Goal: Communication & Community: Answer question/provide support

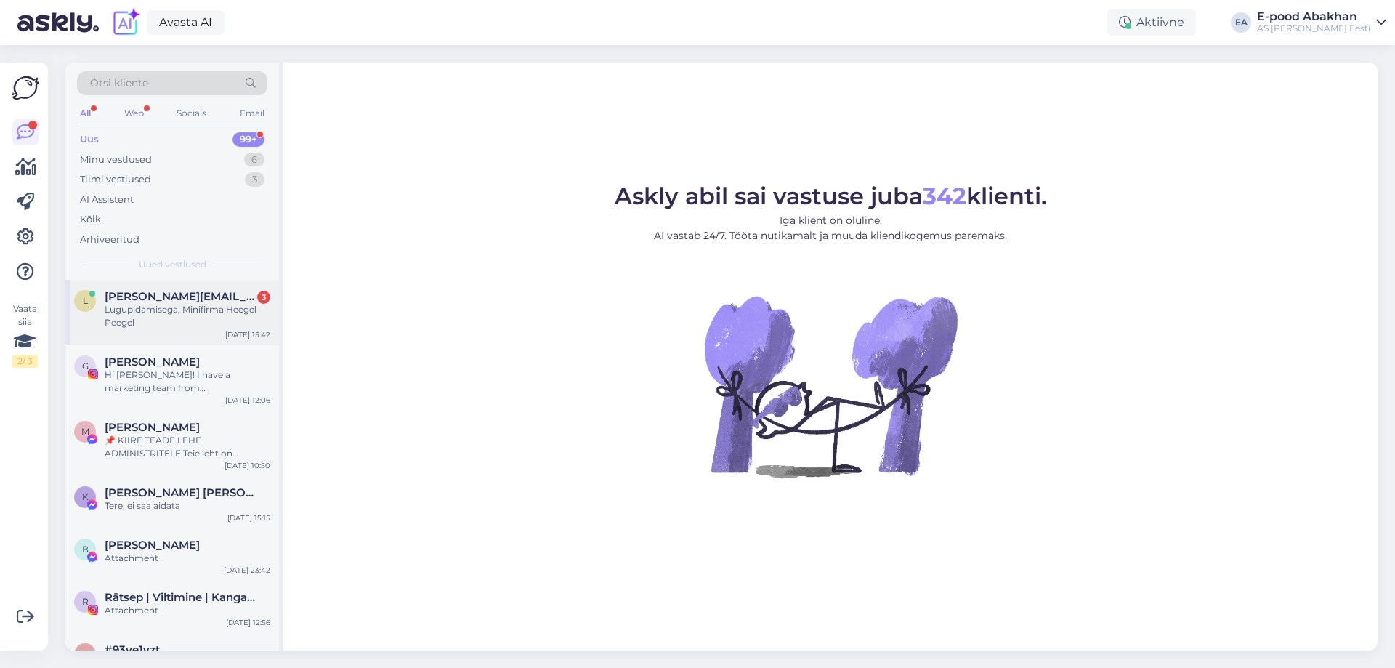
click at [229, 320] on div "Lugupidamisega, Minifirma Heegel Peegel" at bounding box center [188, 316] width 166 height 26
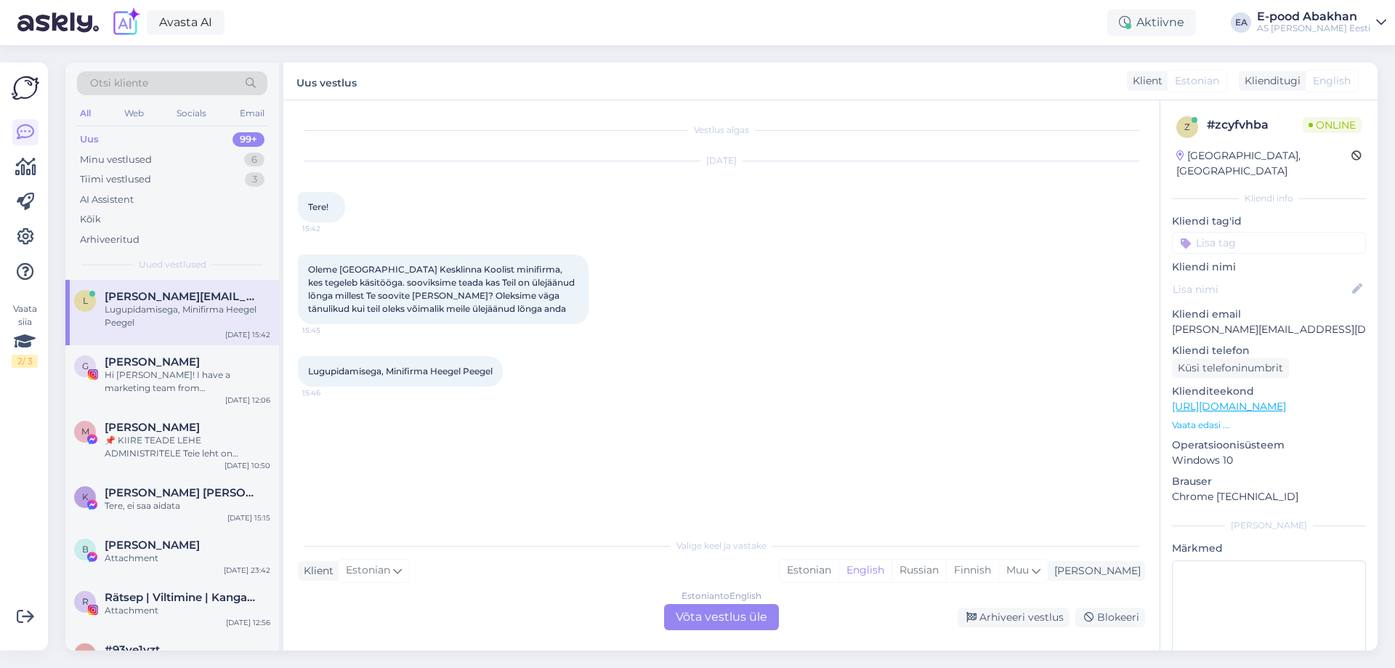
click at [692, 612] on div "Estonian to English Võta vestlus üle" at bounding box center [721, 617] width 115 height 26
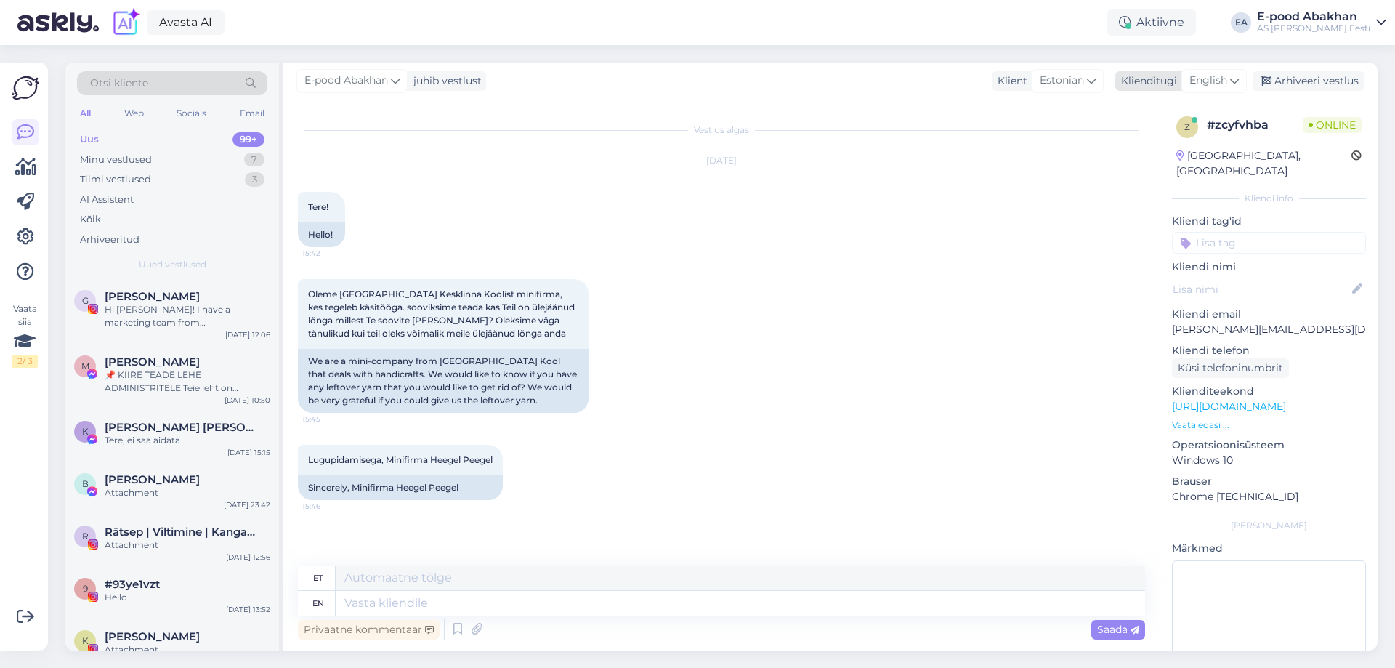
click at [1199, 78] on span "English" at bounding box center [1208, 81] width 38 height 16
type input "estonian"
click at [1207, 147] on link "Estonian" at bounding box center [1181, 145] width 160 height 23
click at [418, 600] on textarea at bounding box center [721, 600] width 847 height 31
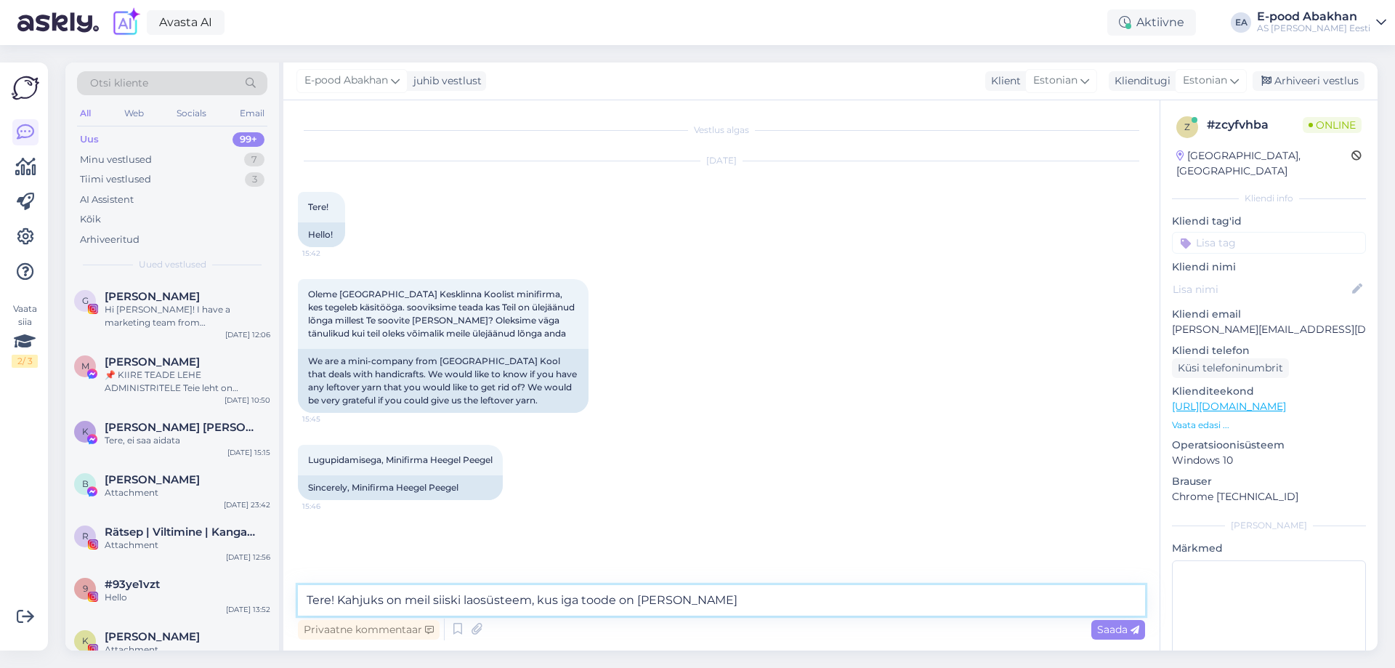
type textarea "Tere! Kahjuks on meil siiski laosüsteem, kus iga toode on [PERSON_NAME]"
drag, startPoint x: 705, startPoint y: 605, endPoint x: 0, endPoint y: 576, distance: 705.3
click at [0, 576] on div "Vaata siia 2 / 3 Võimalused Veendu, et Askly loob sulle väärtust. Sulge Ühenda …" at bounding box center [697, 356] width 1395 height 623
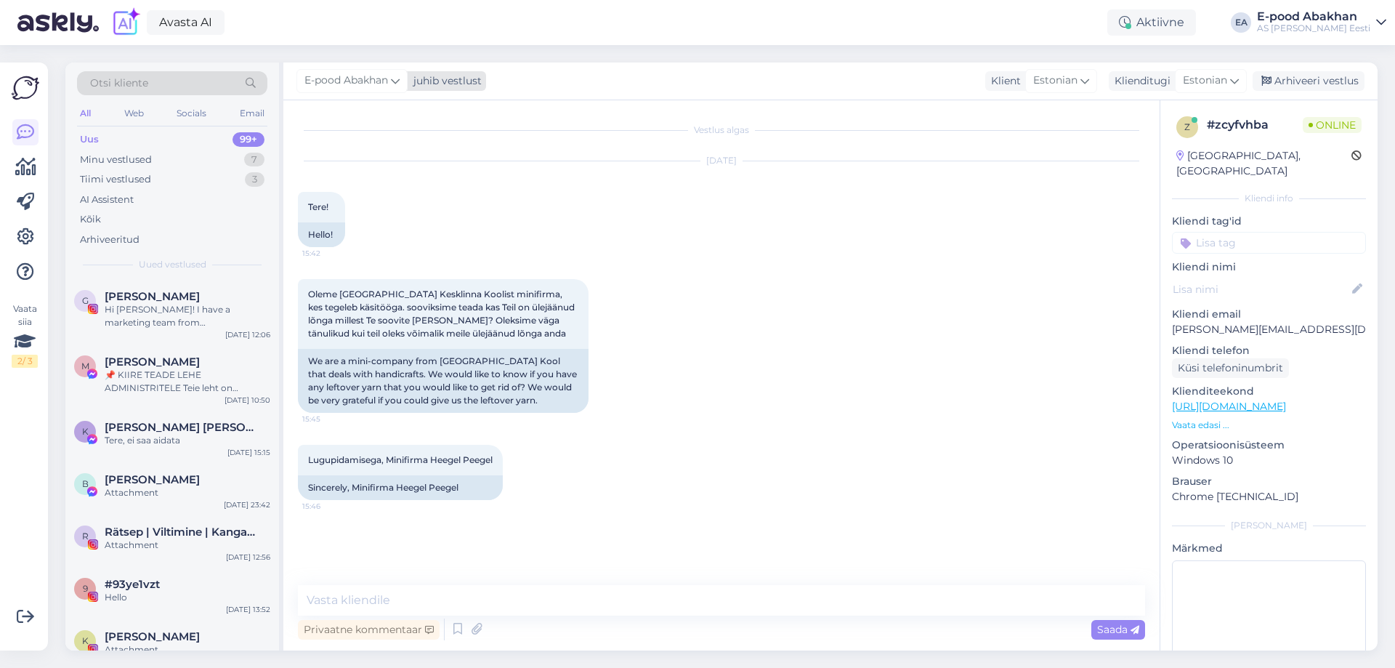
click at [459, 77] on div "juhib vestlust" at bounding box center [445, 80] width 74 height 15
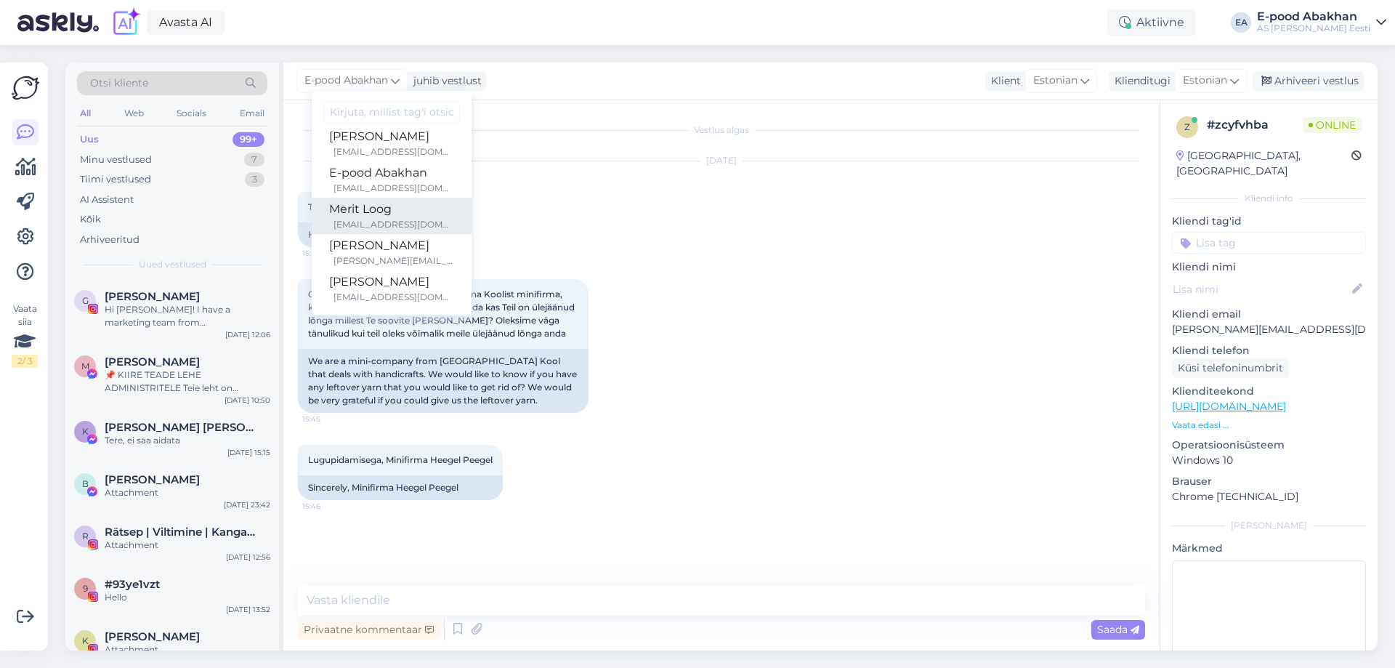
scroll to position [12, 0]
click at [610, 189] on div "[DATE] Tere! 15:42 Hello!" at bounding box center [721, 204] width 847 height 118
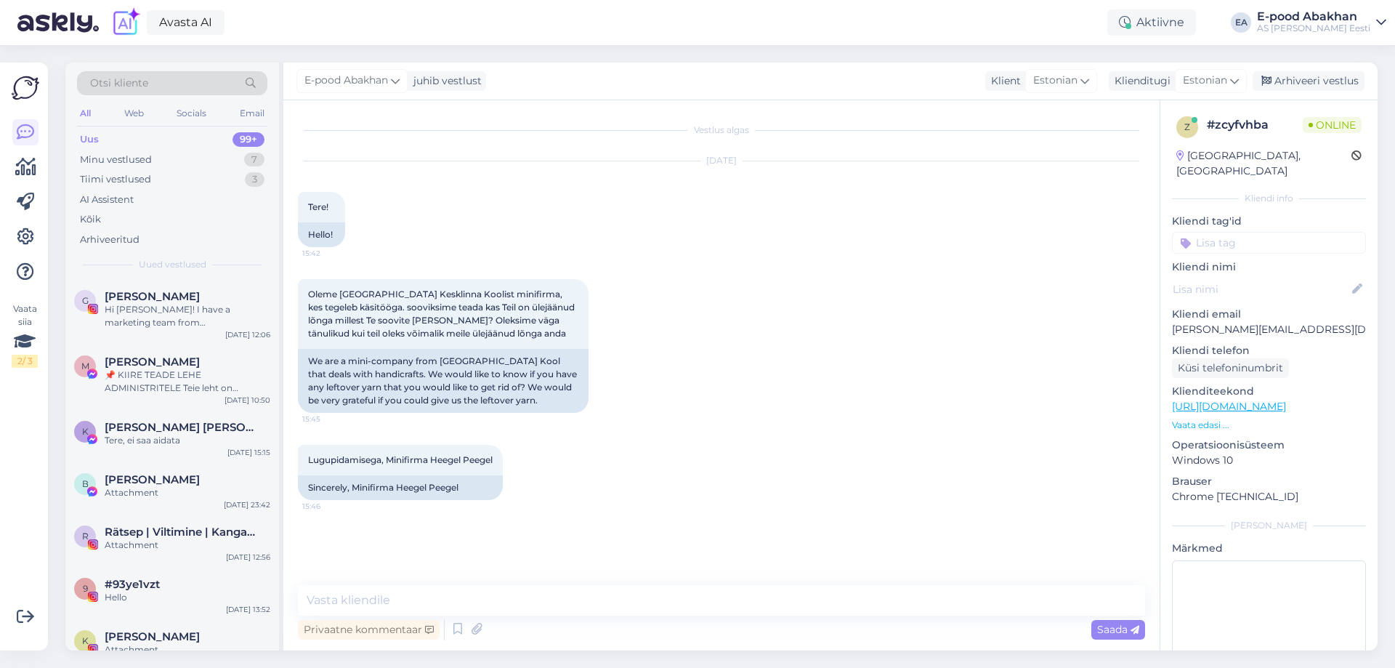
click at [817, 281] on div "Oleme [GEOGRAPHIC_DATA] Kesklinna Koolist minifirma, kes tegeleb käsitööga. soo…" at bounding box center [721, 346] width 847 height 166
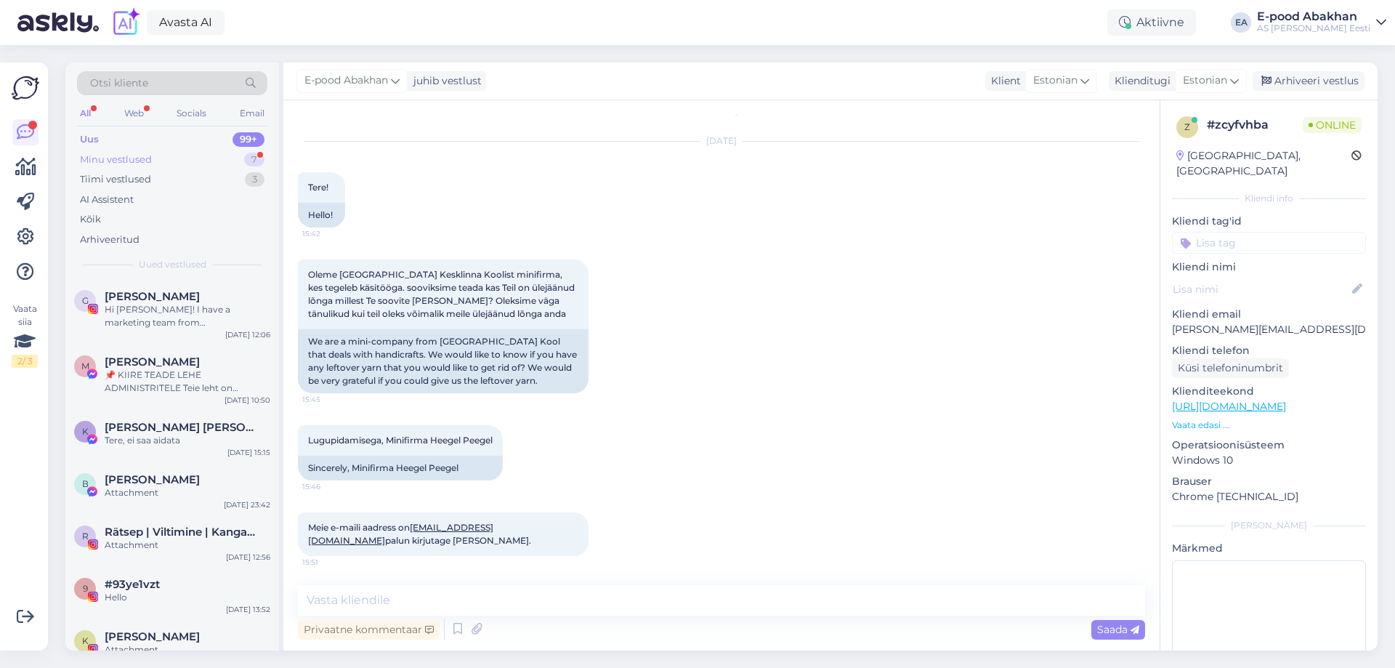
click at [168, 160] on div "Minu vestlused 7" at bounding box center [172, 160] width 190 height 20
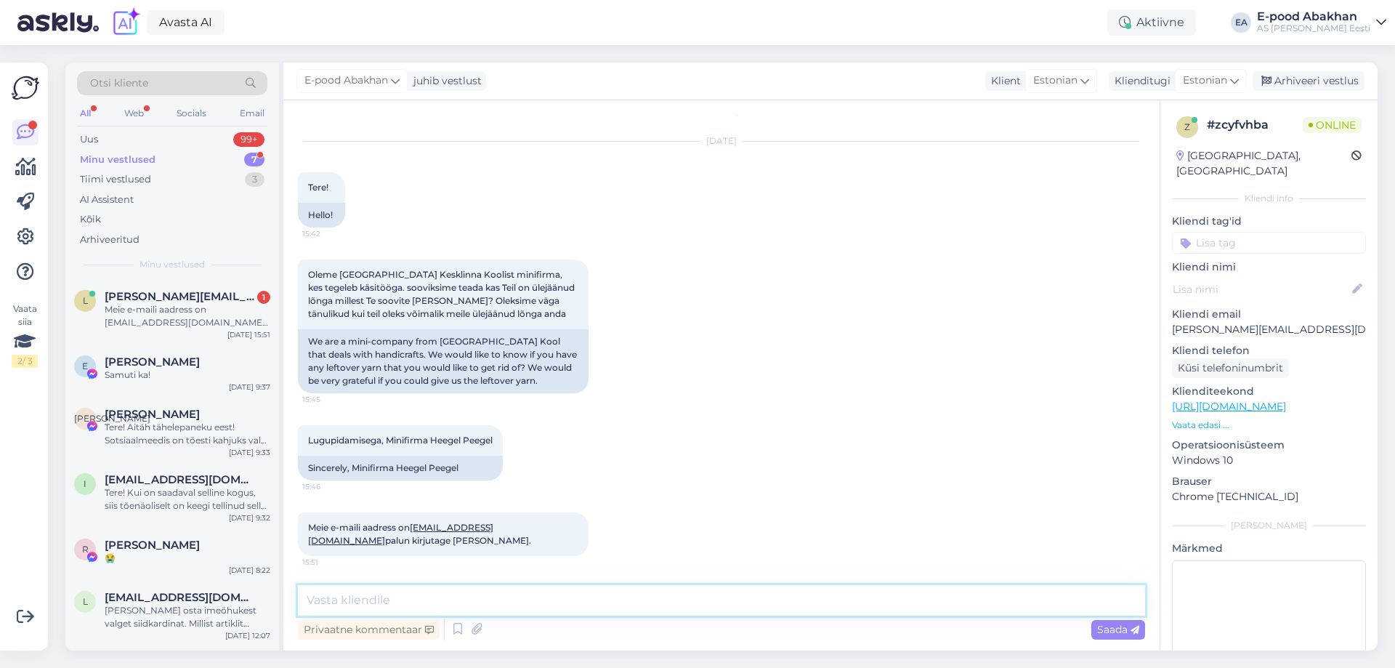
click at [393, 594] on textarea at bounding box center [721, 600] width 847 height 31
type textarea "T"
click at [704, 593] on textarea "Tere! Küsime tootejuhilt järgi, kuid [PERSON_NAME], et [PERSON_NAME] siiski ei …" at bounding box center [721, 600] width 847 height 31
type textarea "Tere! Küsime tootejuhilt järgi, kuid [PERSON_NAME], et [PERSON_NAME] siiski ei …"
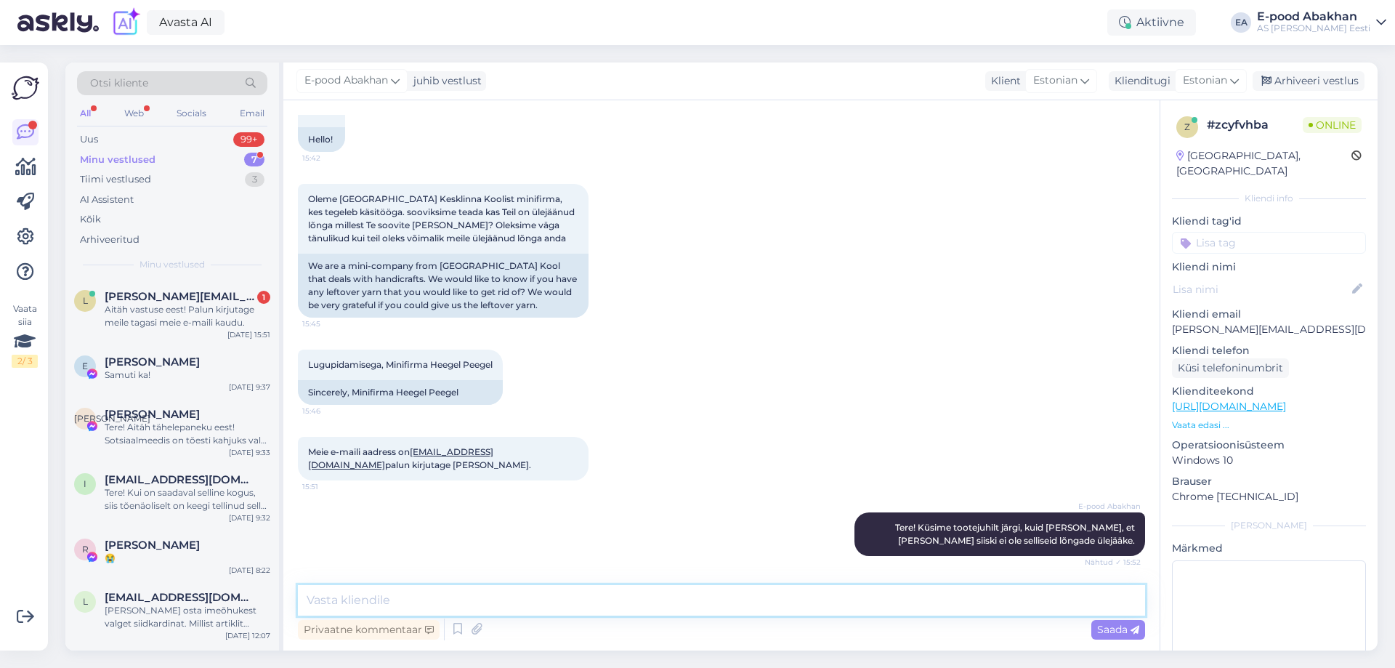
scroll to position [171, 0]
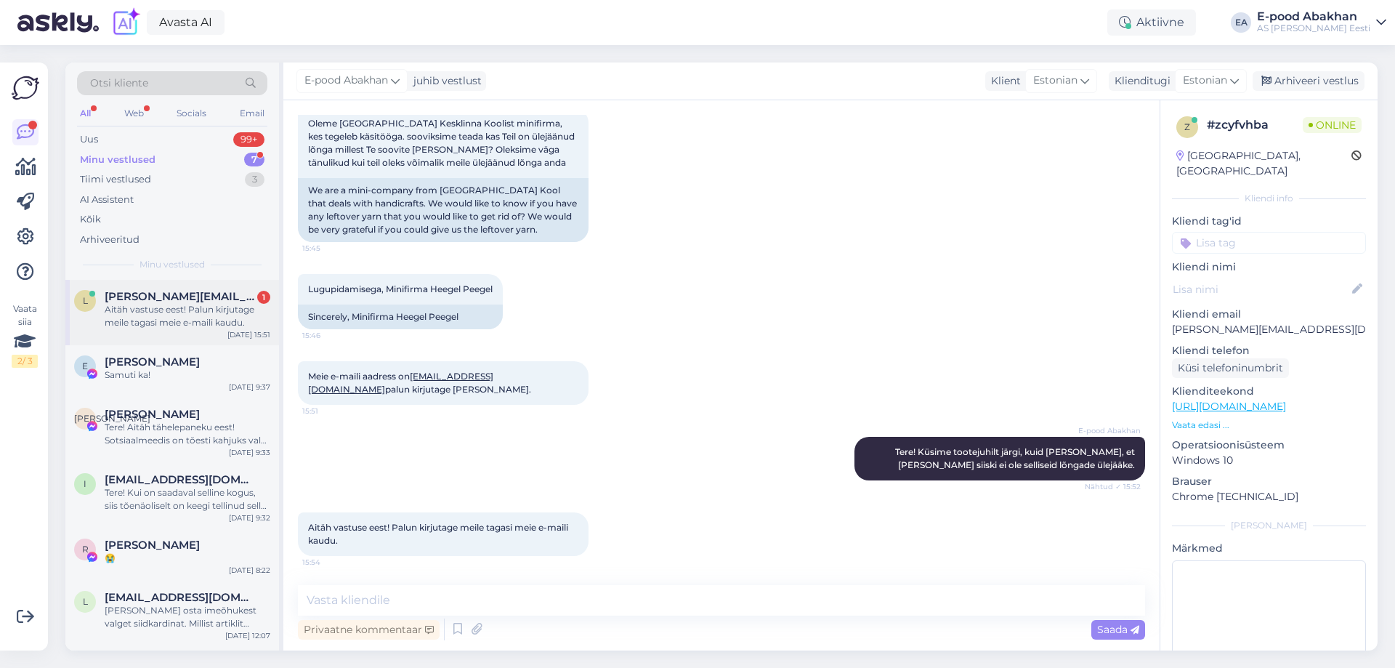
click at [231, 295] on div "[PERSON_NAME][EMAIL_ADDRESS][DOMAIN_NAME] 1" at bounding box center [188, 296] width 166 height 13
drag, startPoint x: 412, startPoint y: 378, endPoint x: 547, endPoint y: 378, distance: 135.1
click at [531, 378] on span "Meie e-maili aadress on [EMAIL_ADDRESS][DOMAIN_NAME] palun kirjutage [PERSON_NA…" at bounding box center [419, 383] width 223 height 24
copy span "[EMAIL_ADDRESS][DOMAIN_NAME]"
click at [772, 288] on div "Lugupidamisega, Minifirma Heegel Peegel 15:46 Sincerely, Minifirma Heegel Peegel" at bounding box center [721, 301] width 847 height 87
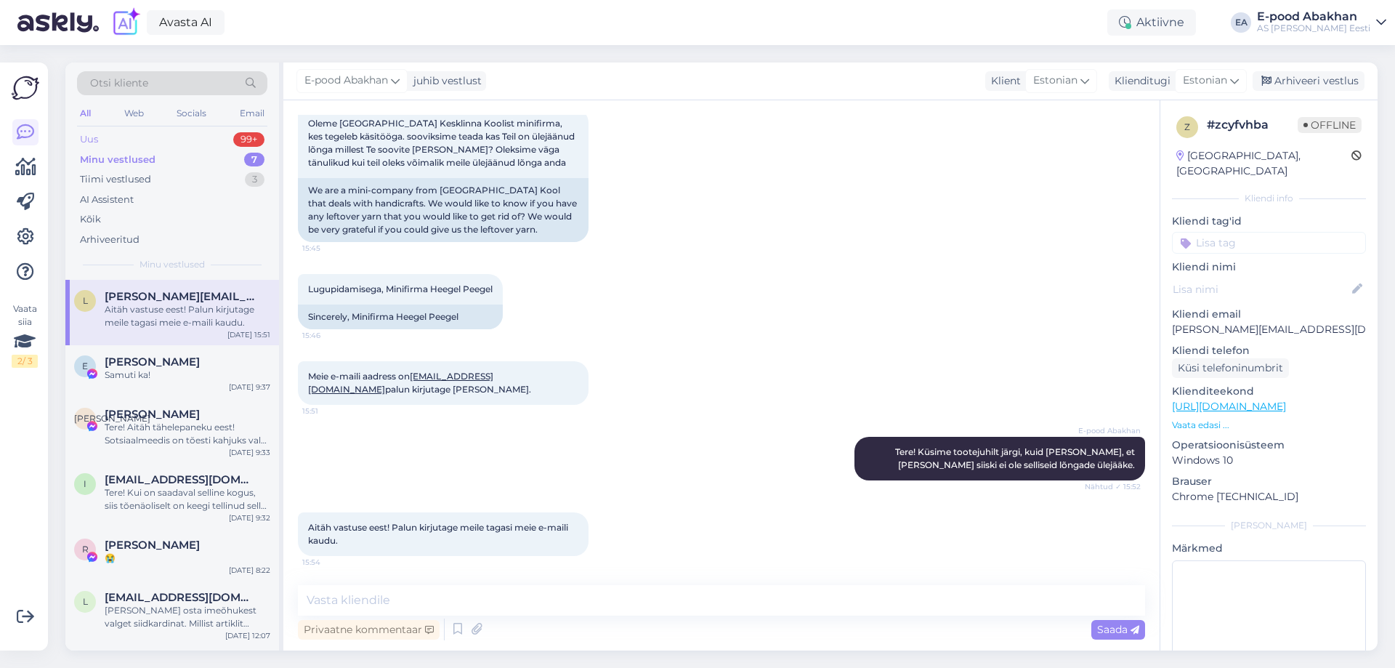
click at [200, 137] on div "Uus 99+" at bounding box center [172, 139] width 190 height 20
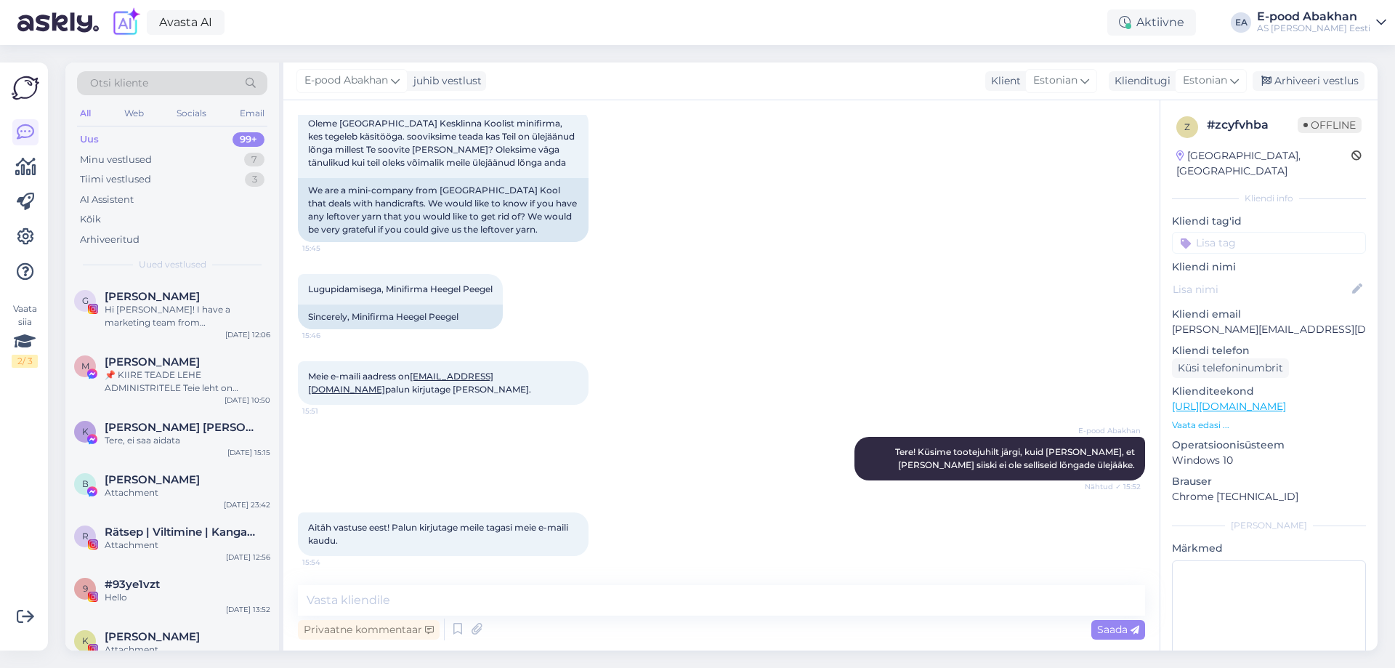
click at [82, 112] on div "All" at bounding box center [85, 113] width 17 height 19
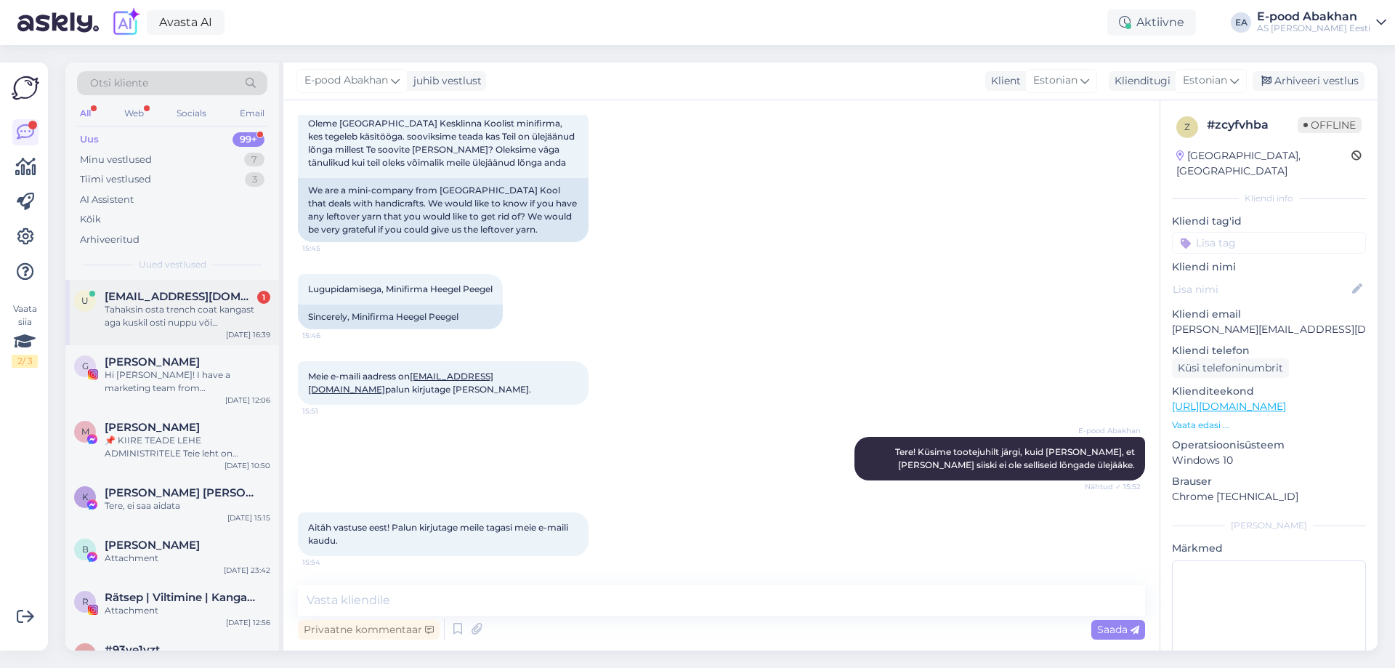
click at [156, 293] on span "[EMAIL_ADDRESS][DOMAIN_NAME]" at bounding box center [180, 296] width 151 height 13
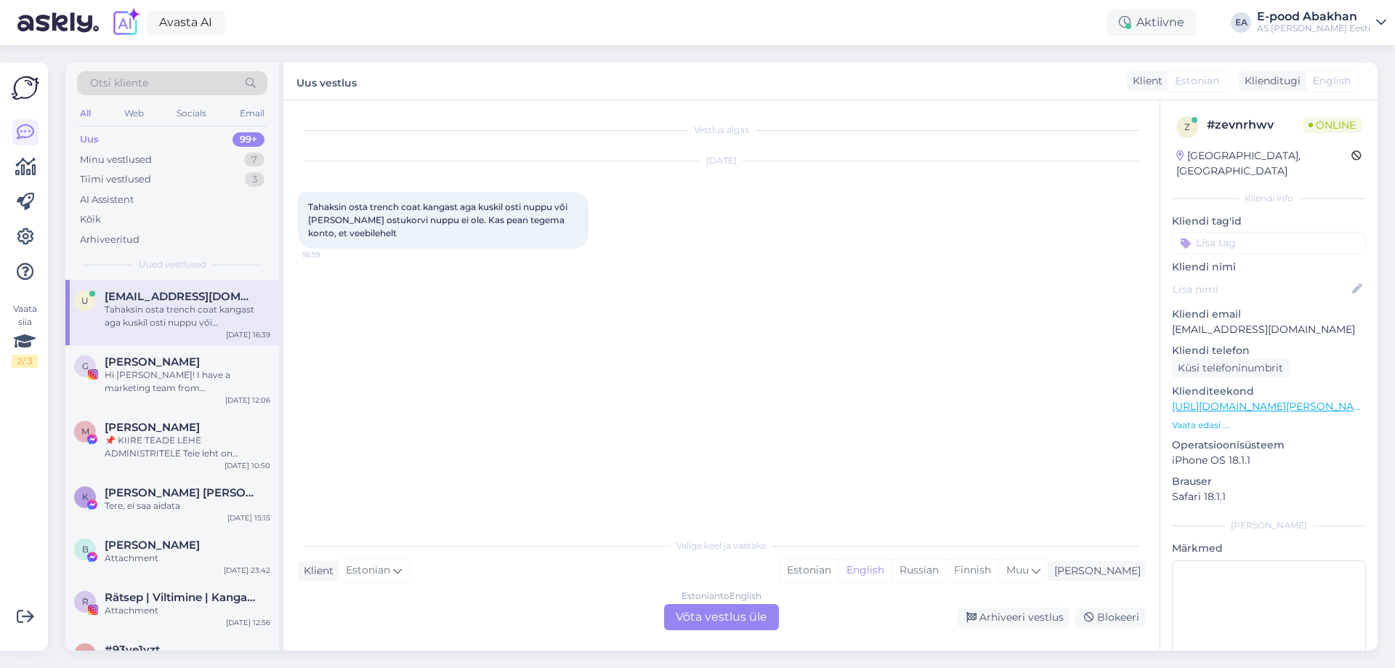
scroll to position [0, 0]
click at [718, 612] on div "Estonian to English Võta vestlus üle" at bounding box center [721, 617] width 115 height 26
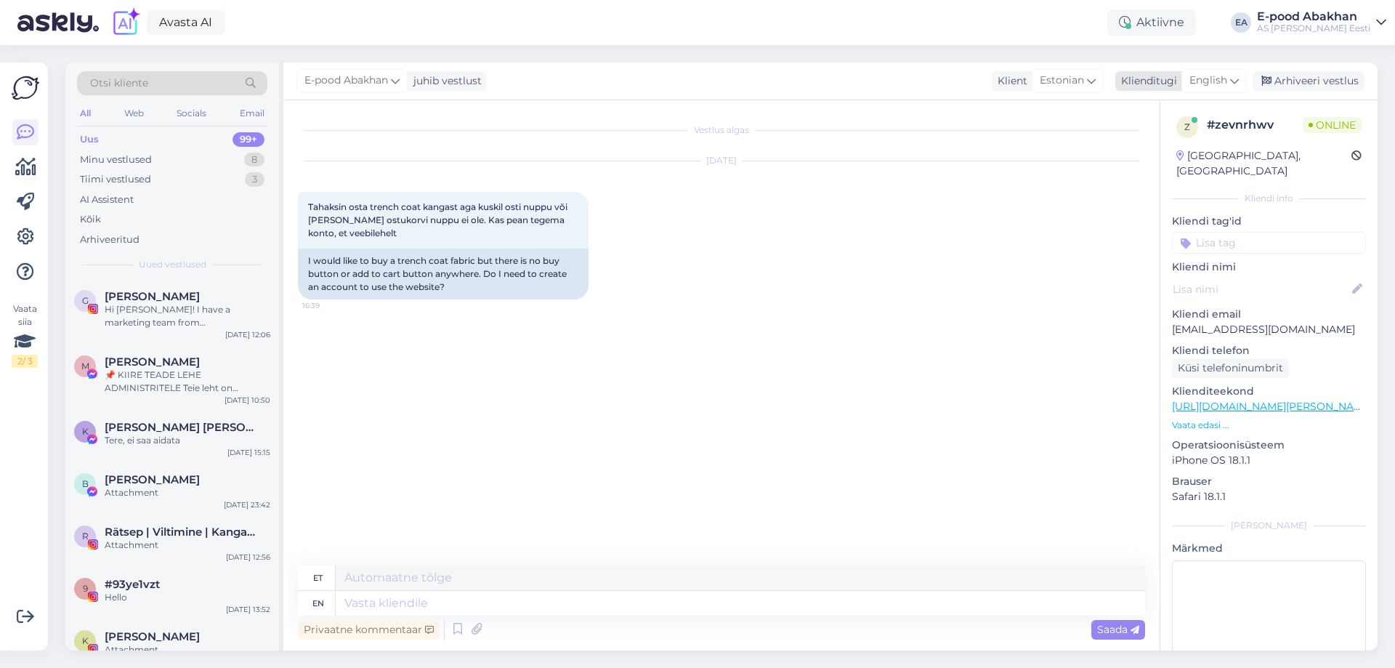
click at [1225, 82] on span "English" at bounding box center [1208, 81] width 38 height 16
click at [1210, 157] on ul "Estonian" at bounding box center [1181, 145] width 160 height 35
click at [1205, 137] on link "Estonian" at bounding box center [1181, 145] width 160 height 23
click at [376, 603] on textarea at bounding box center [721, 600] width 847 height 31
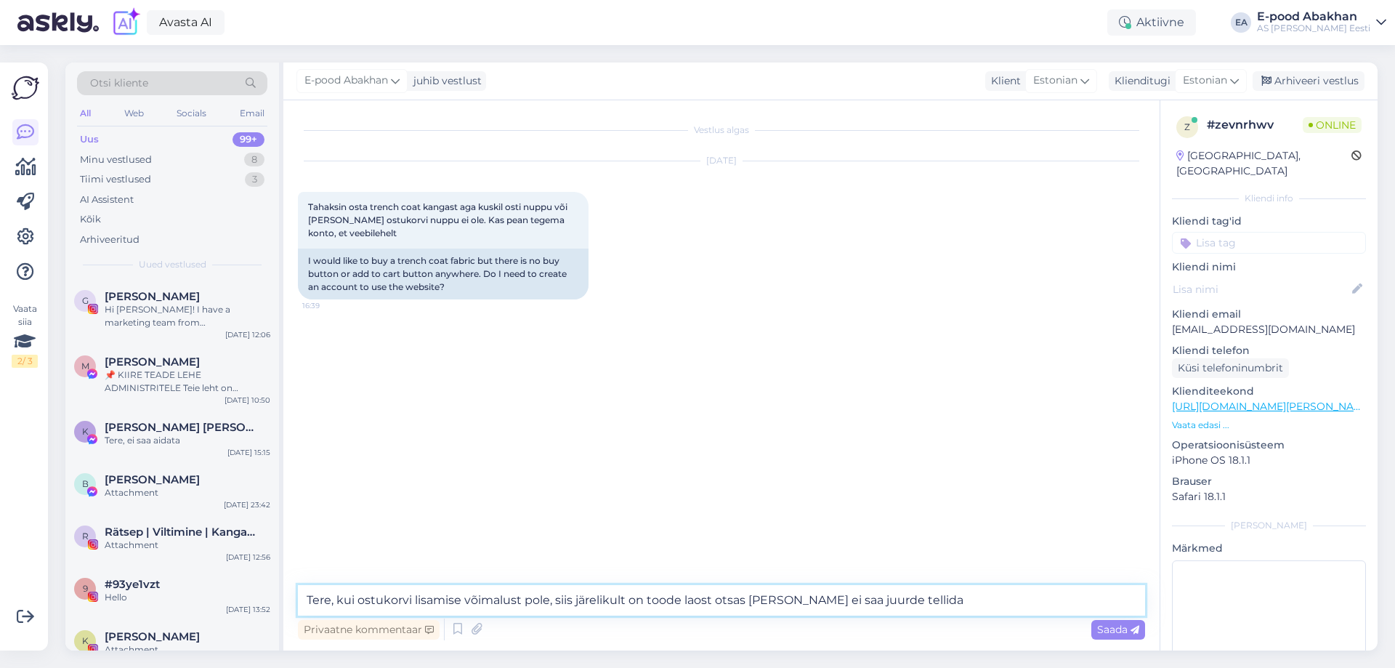
click at [832, 599] on textarea "Tere, kui ostukorvi lisamise võimalust pole, siis järelikult on toode laost ots…" at bounding box center [721, 600] width 847 height 31
drag, startPoint x: 827, startPoint y: 599, endPoint x: 1051, endPoint y: 615, distance: 224.3
click at [1051, 615] on div "Tere, kui ostukorvi lisamise võimalust pole, siis järelikult on toode laost ots…" at bounding box center [721, 614] width 847 height 58
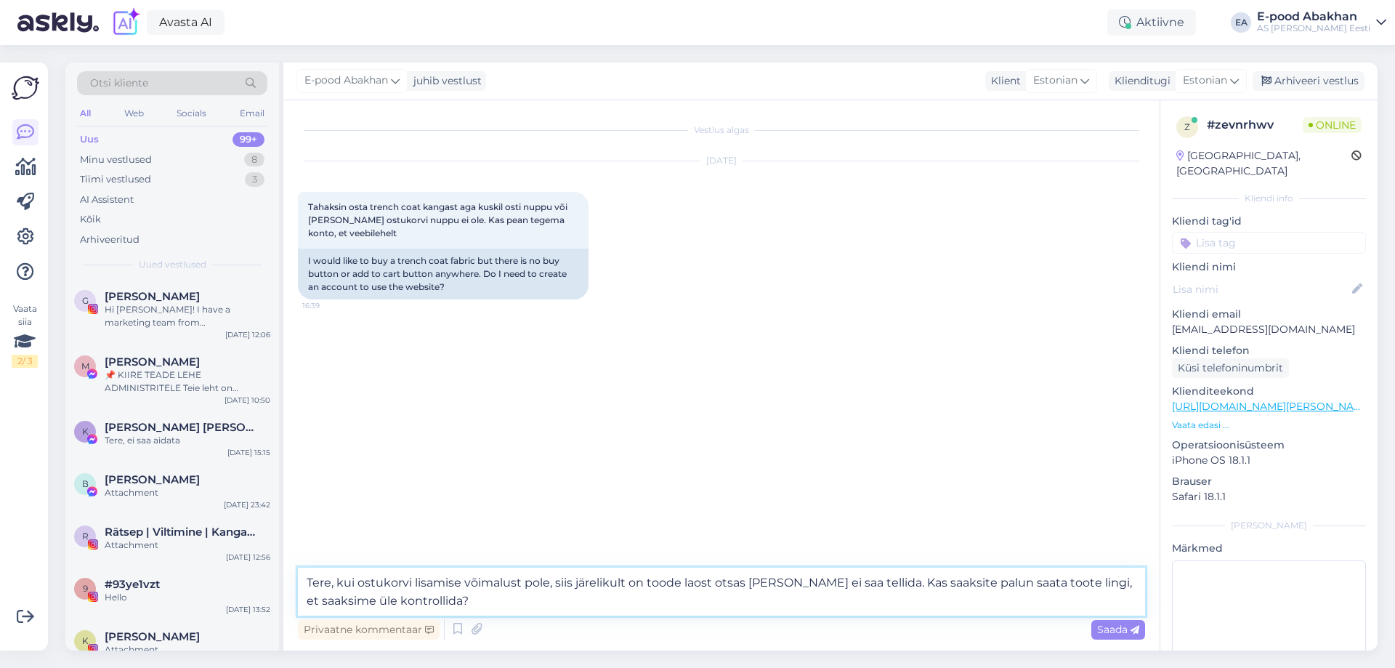
type textarea "Tere, kui ostukorvi lisamise võimalust pole, siis järelikult on toode laost ots…"
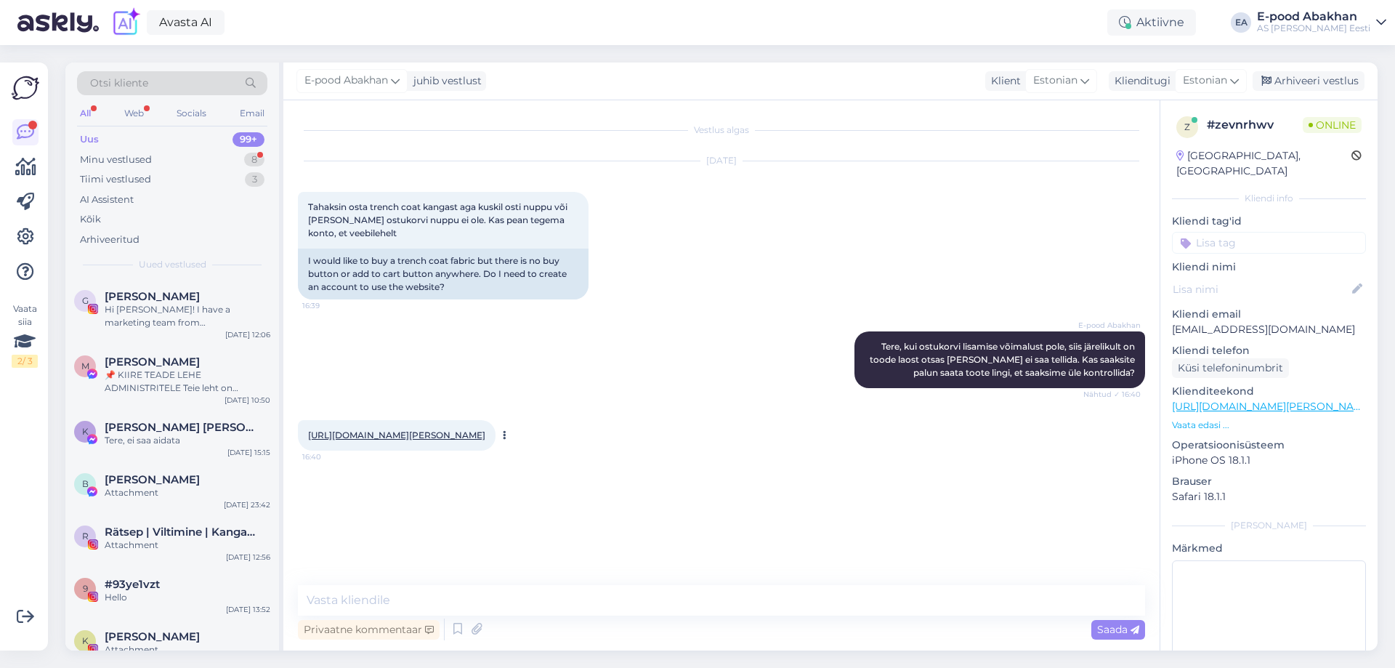
click at [485, 432] on link "[URL][DOMAIN_NAME][PERSON_NAME]" at bounding box center [396, 434] width 177 height 11
click at [426, 594] on textarea at bounding box center [721, 600] width 847 height 31
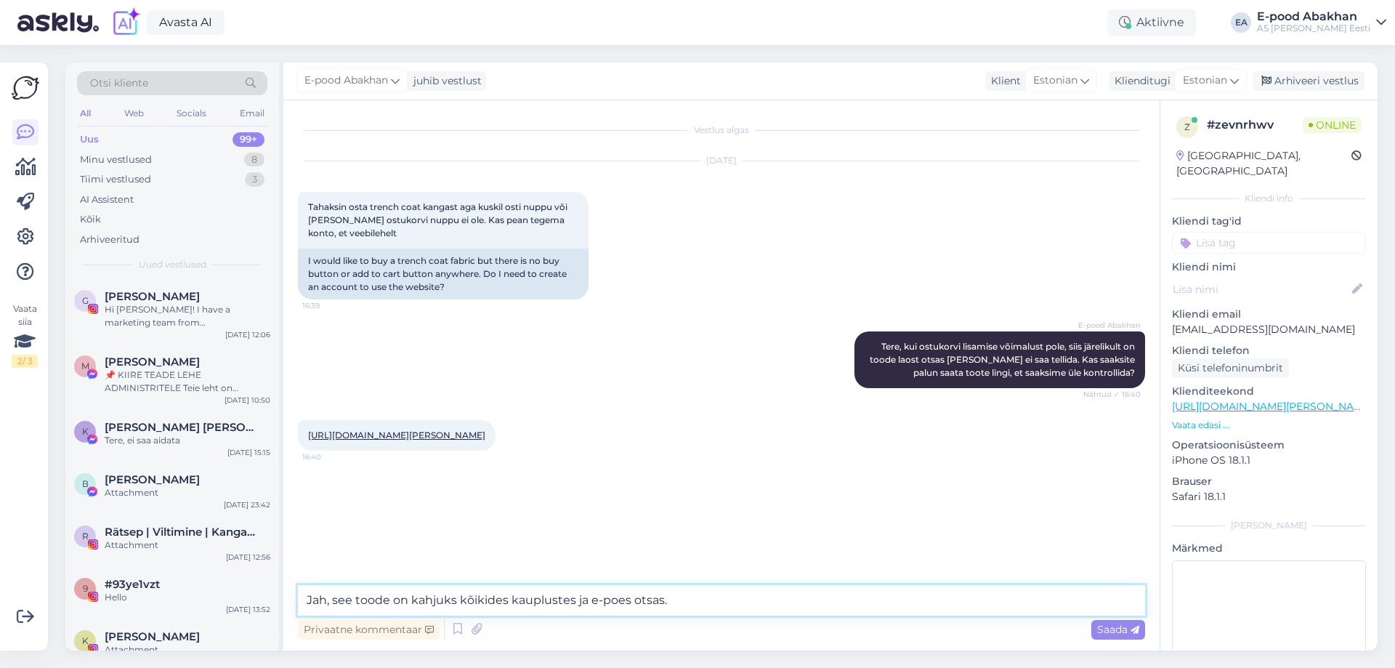
type textarea "Jah, see toode on kahjuks kõikides kauplustes ja e-poes otsas."
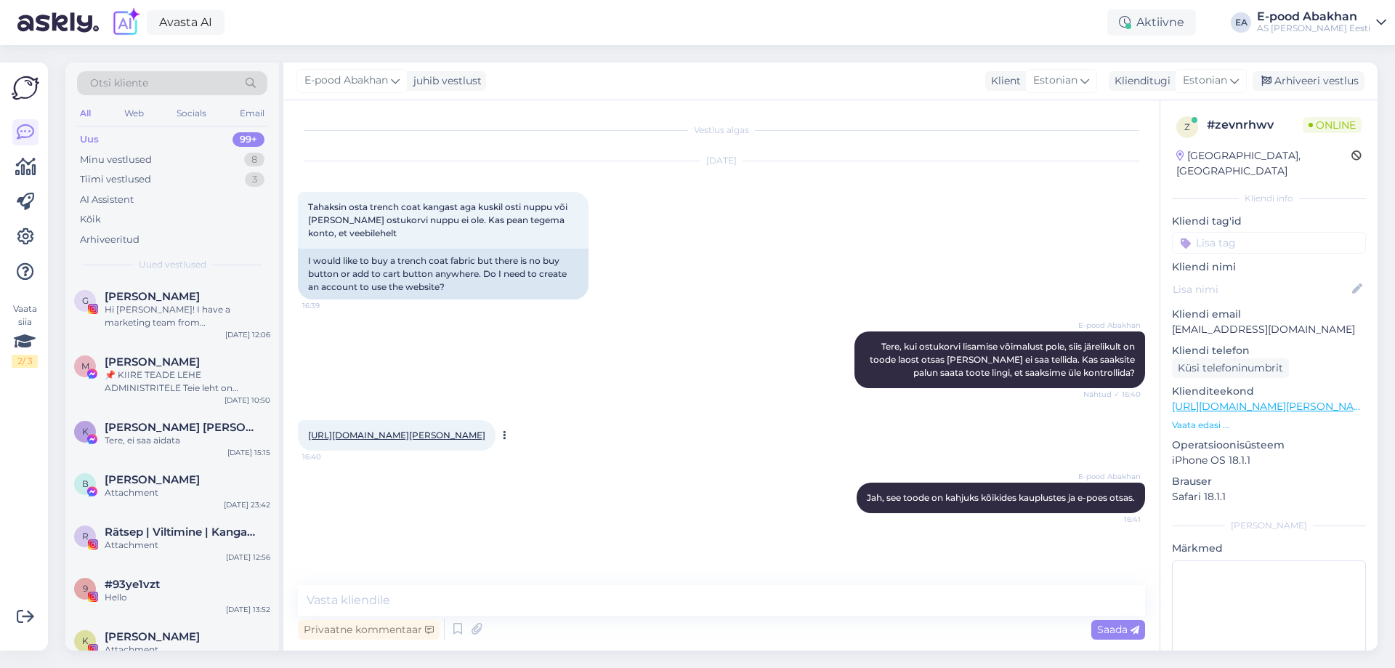
click at [473, 434] on link "[URL][DOMAIN_NAME][PERSON_NAME]" at bounding box center [396, 434] width 177 height 11
click at [530, 609] on textarea at bounding box center [721, 600] width 847 height 31
paste textarea "[URL][DOMAIN_NAME]"
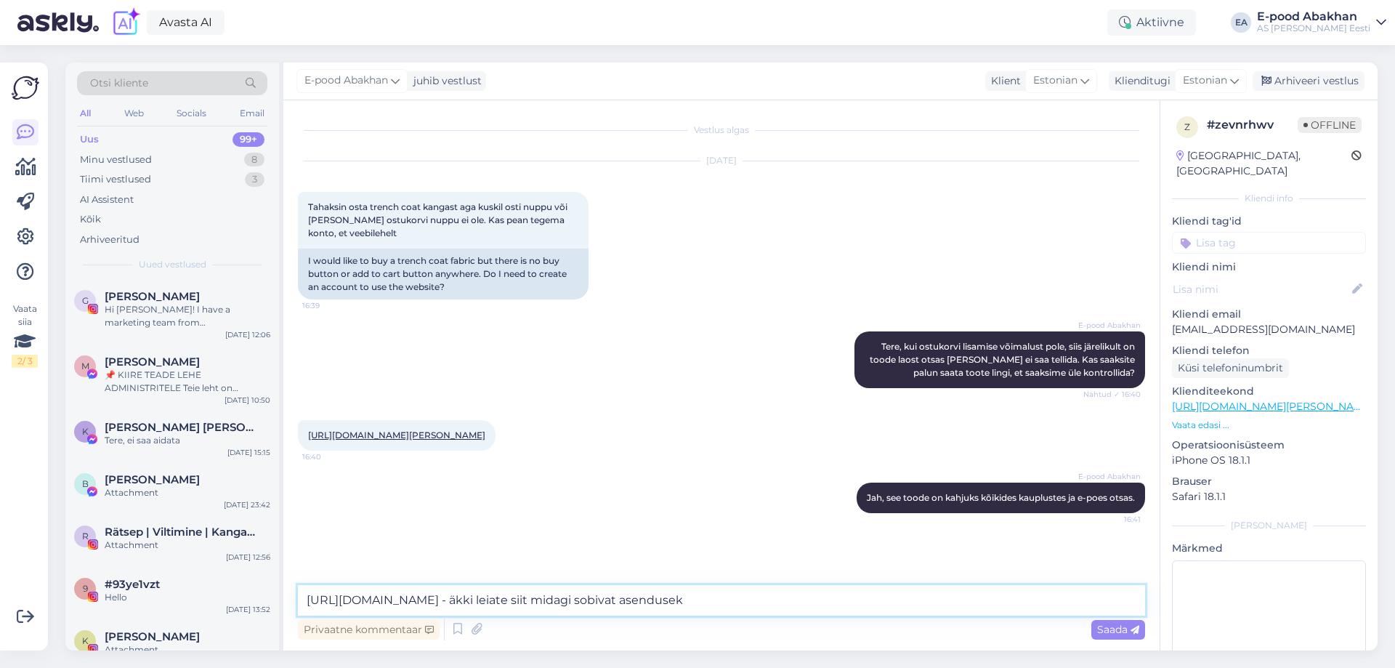
type textarea "[URL][DOMAIN_NAME] - äkki leiate siit midagi sobivat asenduseks"
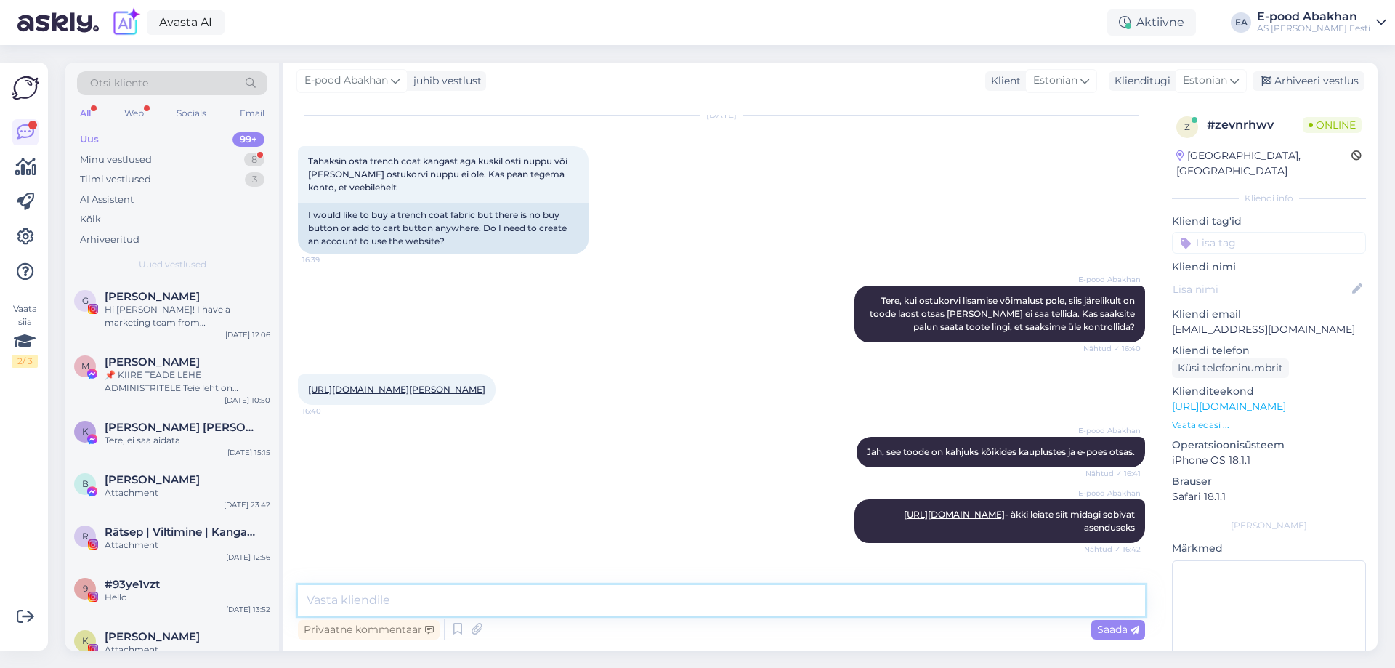
scroll to position [108, 0]
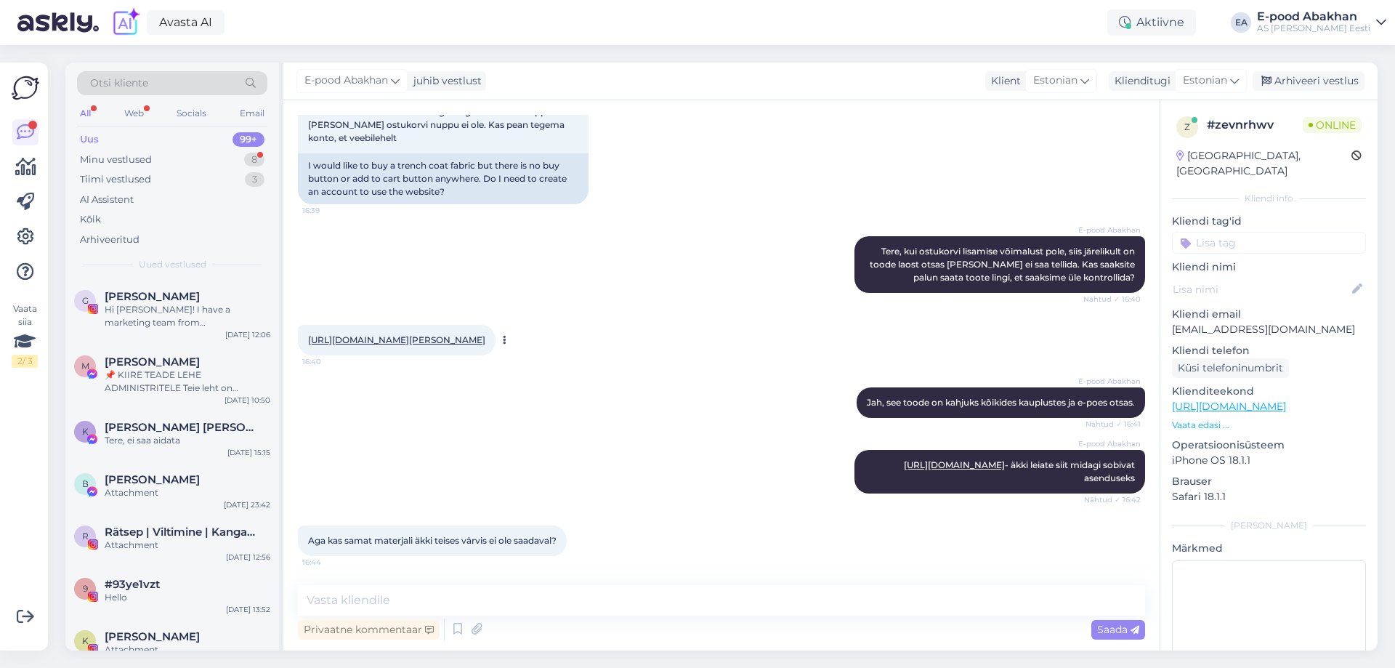
click at [444, 334] on link "[URL][DOMAIN_NAME][PERSON_NAME]" at bounding box center [396, 339] width 177 height 11
click at [509, 602] on textarea at bounding box center [721, 600] width 847 height 31
type textarea "K"
click at [432, 597] on textarea "Kahjuks täpselt sama ei ole" at bounding box center [721, 600] width 847 height 31
click at [552, 607] on textarea "Kahjuks täpselt sama ei ole" at bounding box center [721, 600] width 847 height 31
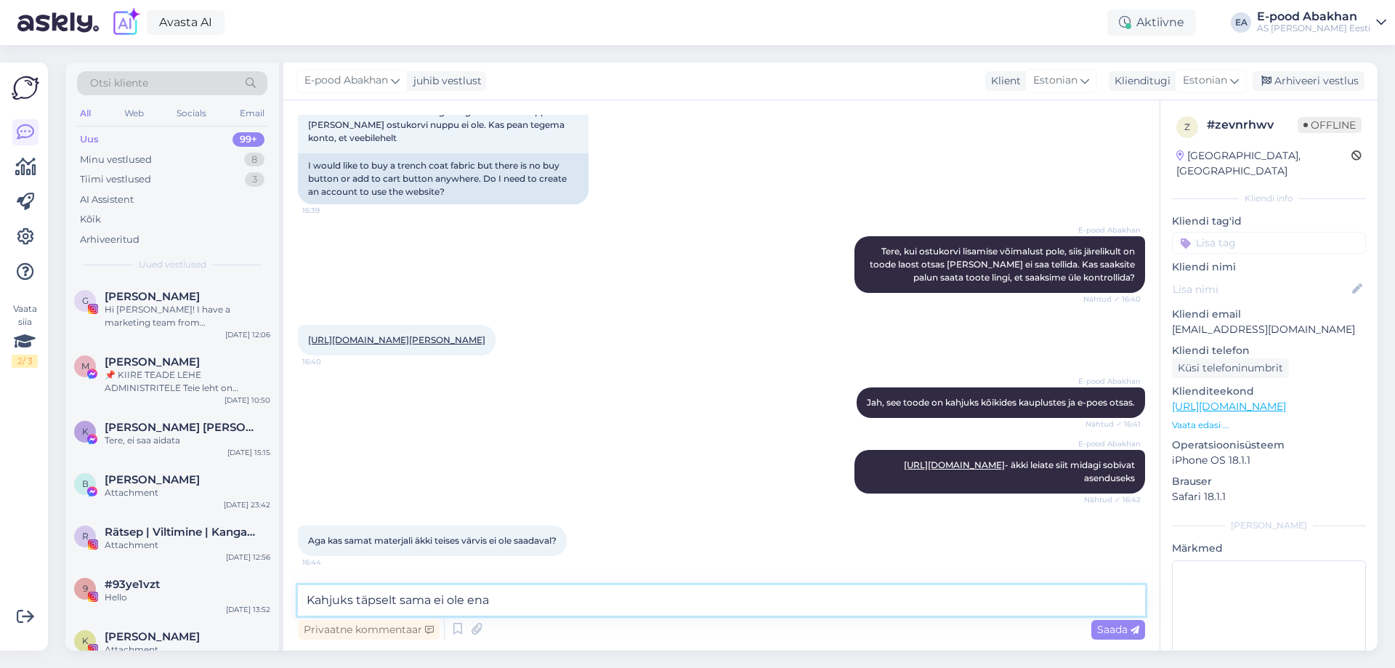
type textarea "Kahjuks täpselt sama ei ole enam"
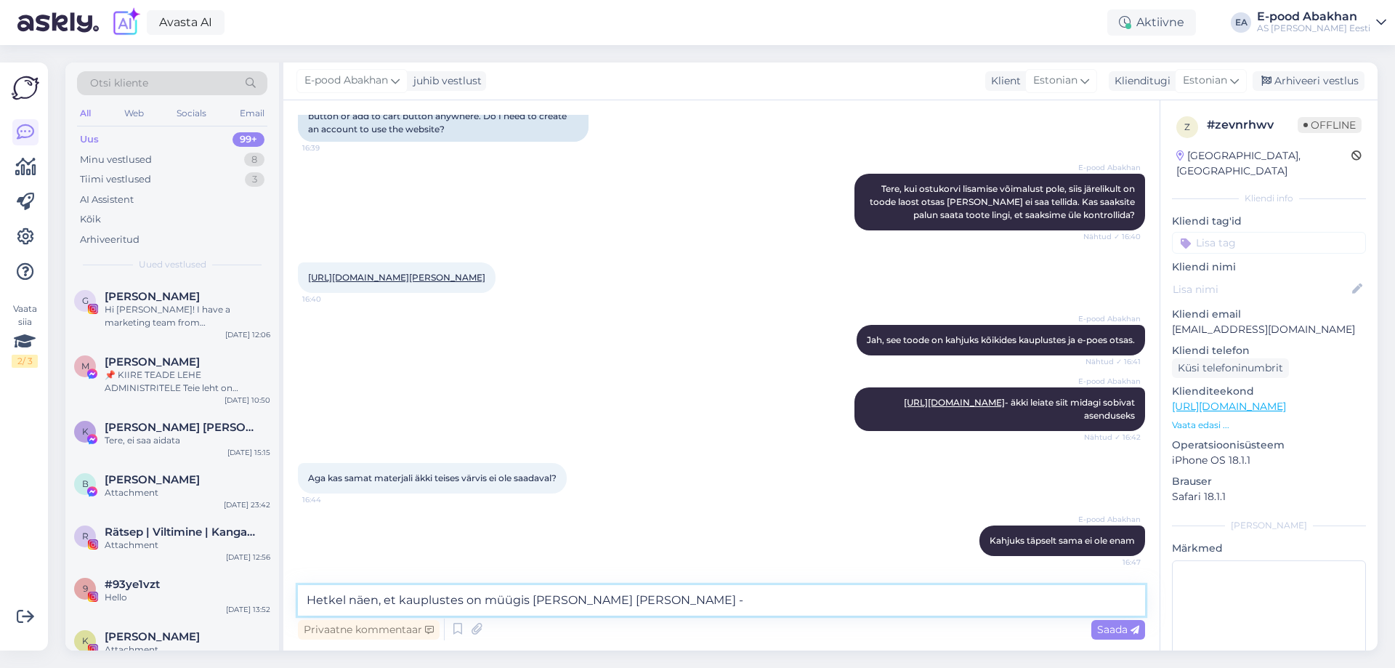
paste textarea "Vihmamantli [PERSON_NAME] / Trench Coat water-repellent"
click at [967, 602] on textarea "Hetkel näen, et kauplustes on müügis [PERSON_NAME] [PERSON_NAME] - Vihmamantli …" at bounding box center [721, 600] width 847 height 31
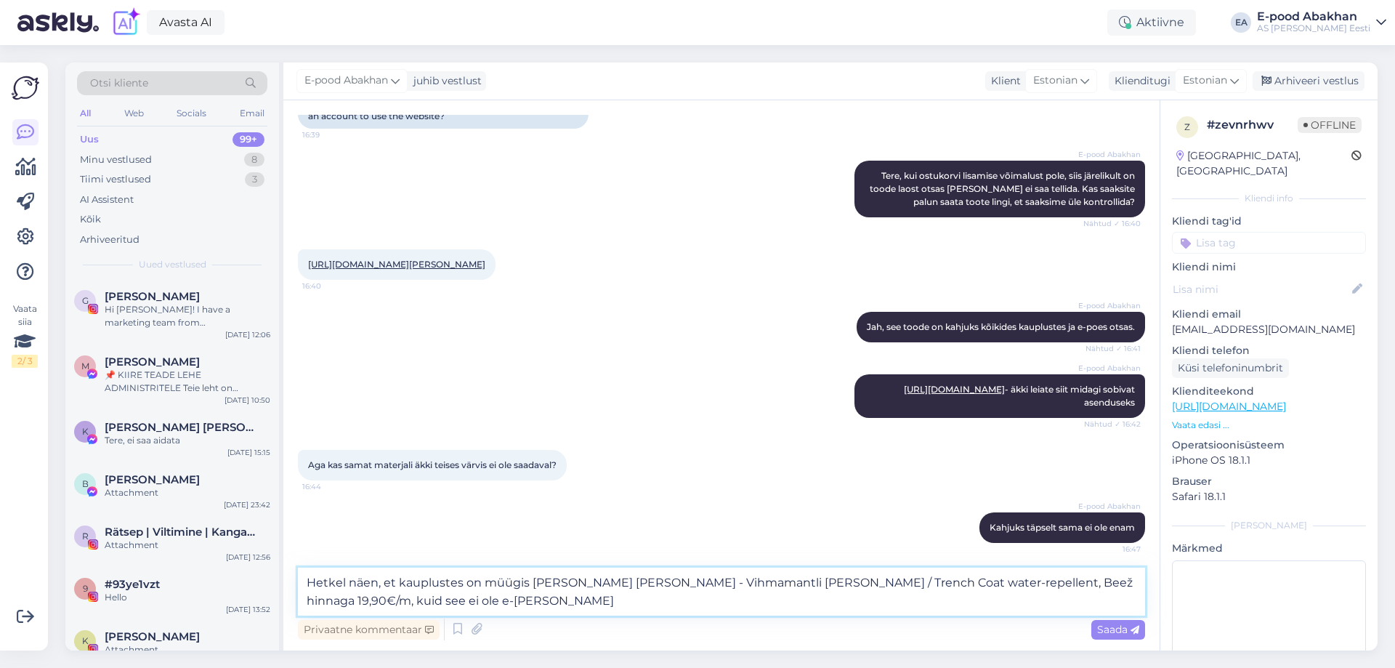
click at [458, 600] on textarea "Hetkel näen, et kauplustes on müügis [PERSON_NAME] [PERSON_NAME] - Vihmamantli …" at bounding box center [721, 591] width 847 height 48
click at [527, 581] on textarea "Hetkel näen, et kauplustes on müügis [PERSON_NAME] [PERSON_NAME] - Vihmamantli …" at bounding box center [721, 591] width 847 height 48
type textarea "Hetkel näen, et kauplustes on müügil [PERSON_NAME] [PERSON_NAME] - Vihmamantli …"
click at [541, 602] on textarea "Hetkel näen, et kauplustes on müügil [PERSON_NAME] [PERSON_NAME] - Vihmamantli …" at bounding box center [721, 591] width 847 height 48
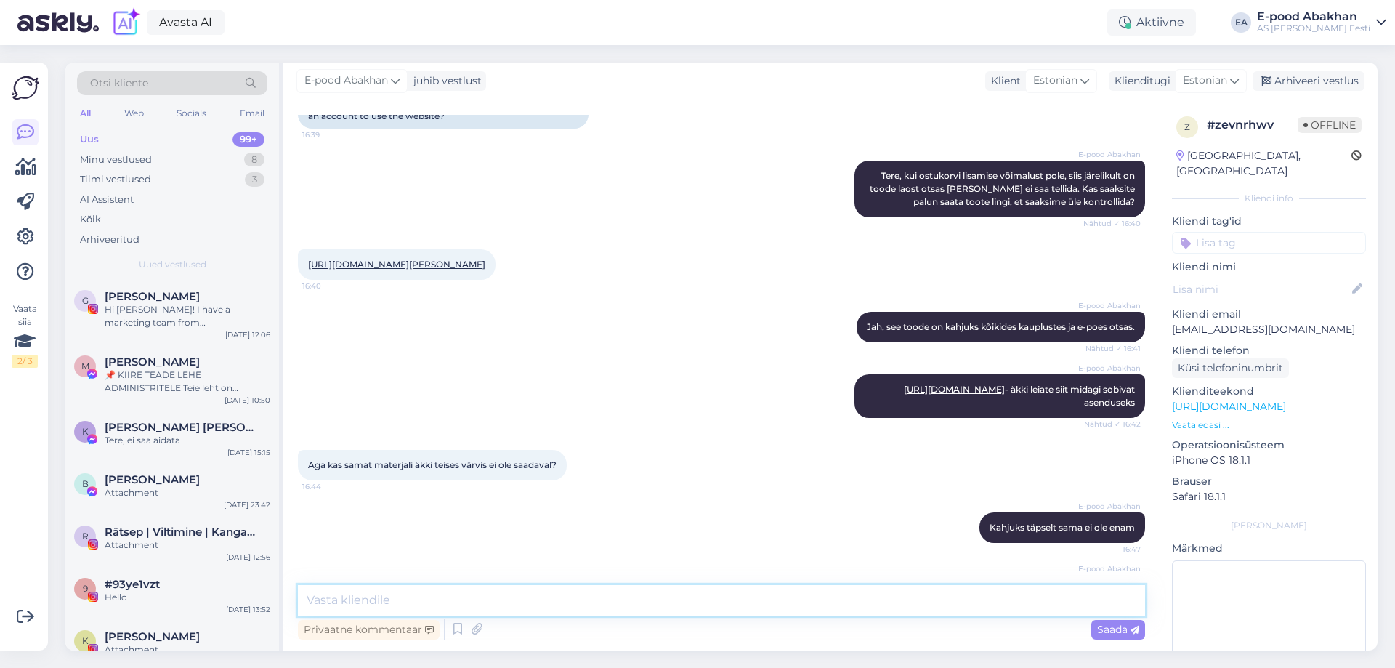
scroll to position [259, 0]
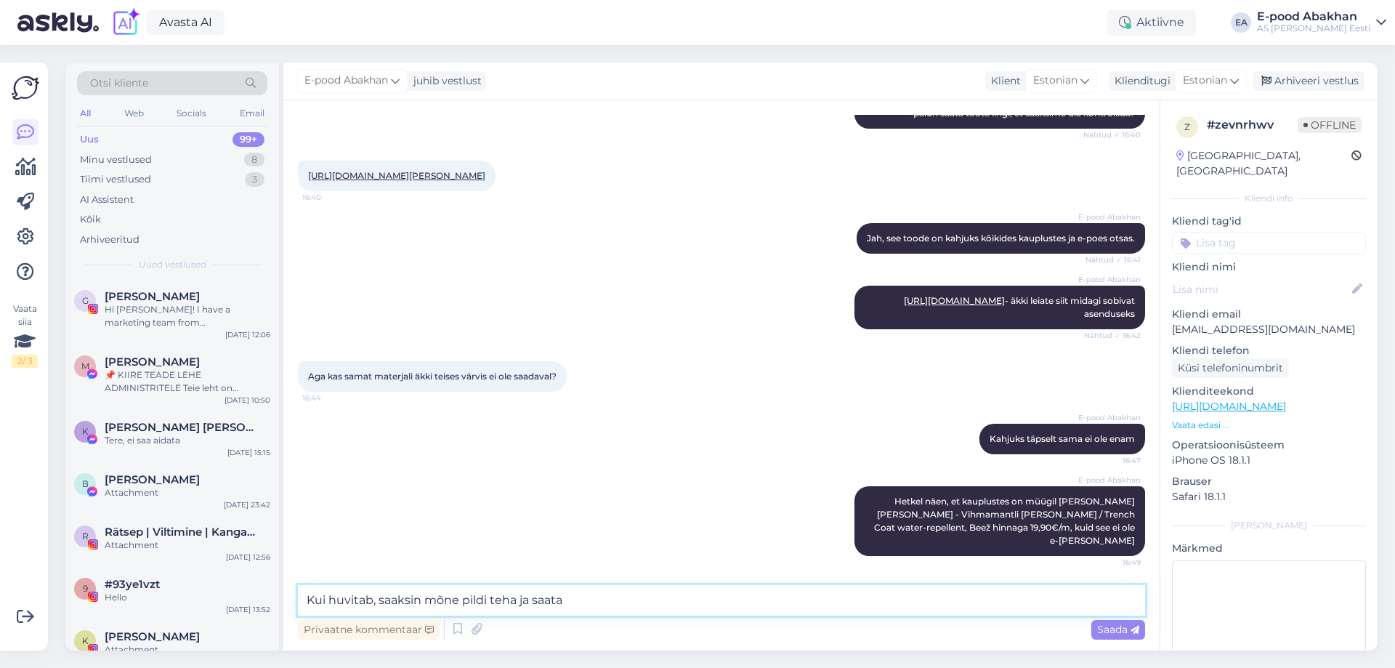
type textarea "Kui huvitab, saaksin mõne pildi teha ja saata"
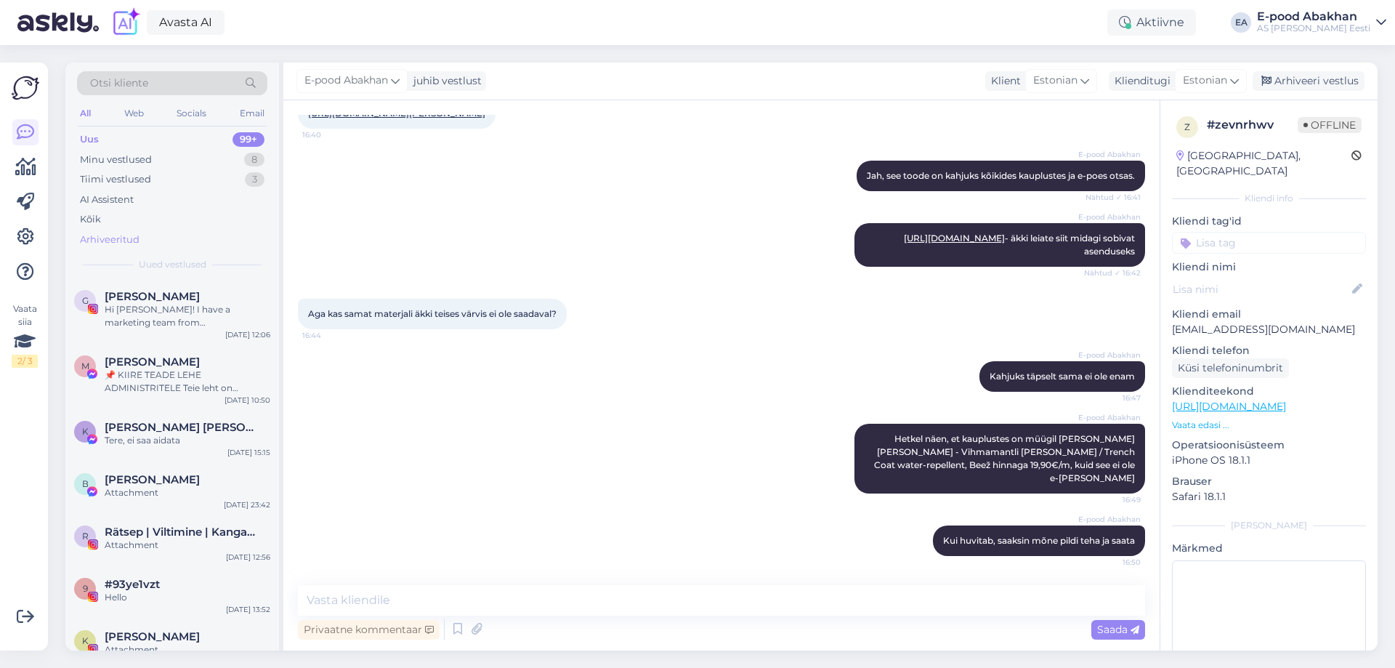
click at [159, 245] on div "Arhiveeritud" at bounding box center [172, 240] width 190 height 20
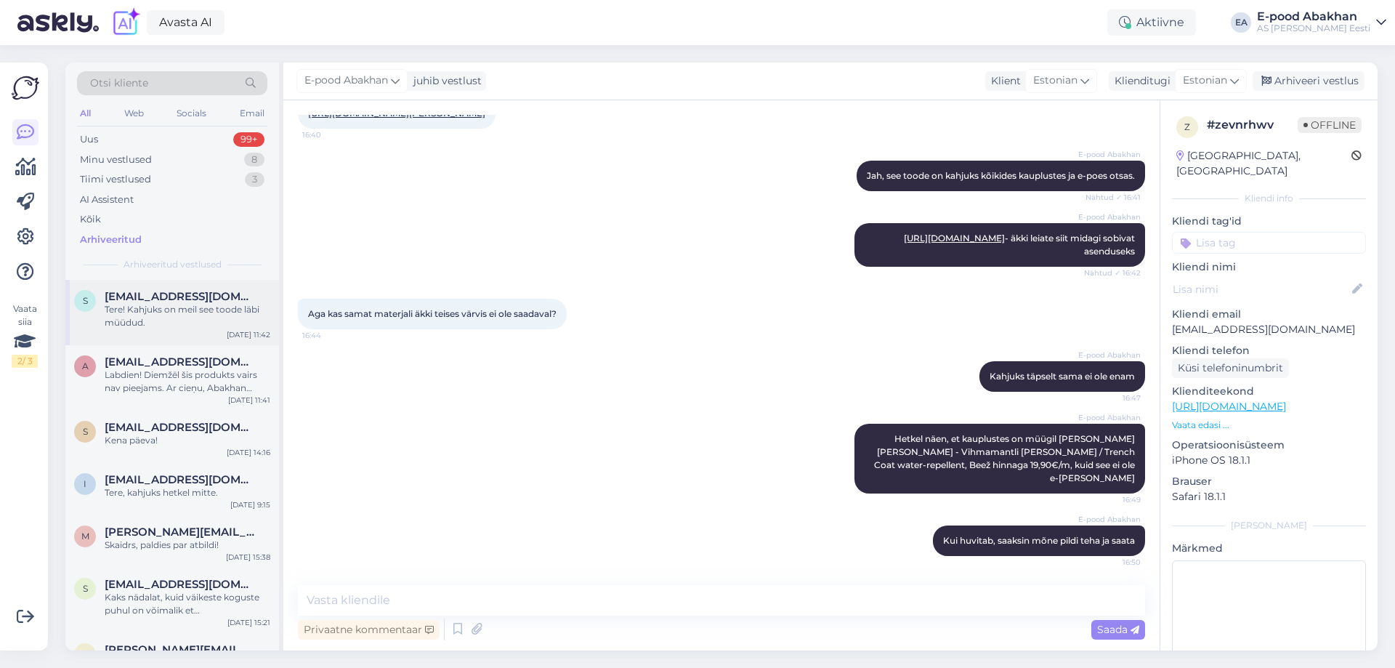
click at [182, 334] on div "S [EMAIL_ADDRESS][DOMAIN_NAME] Tere! Kahjuks on meil see toode läbi müüdud. [DA…" at bounding box center [172, 312] width 214 height 65
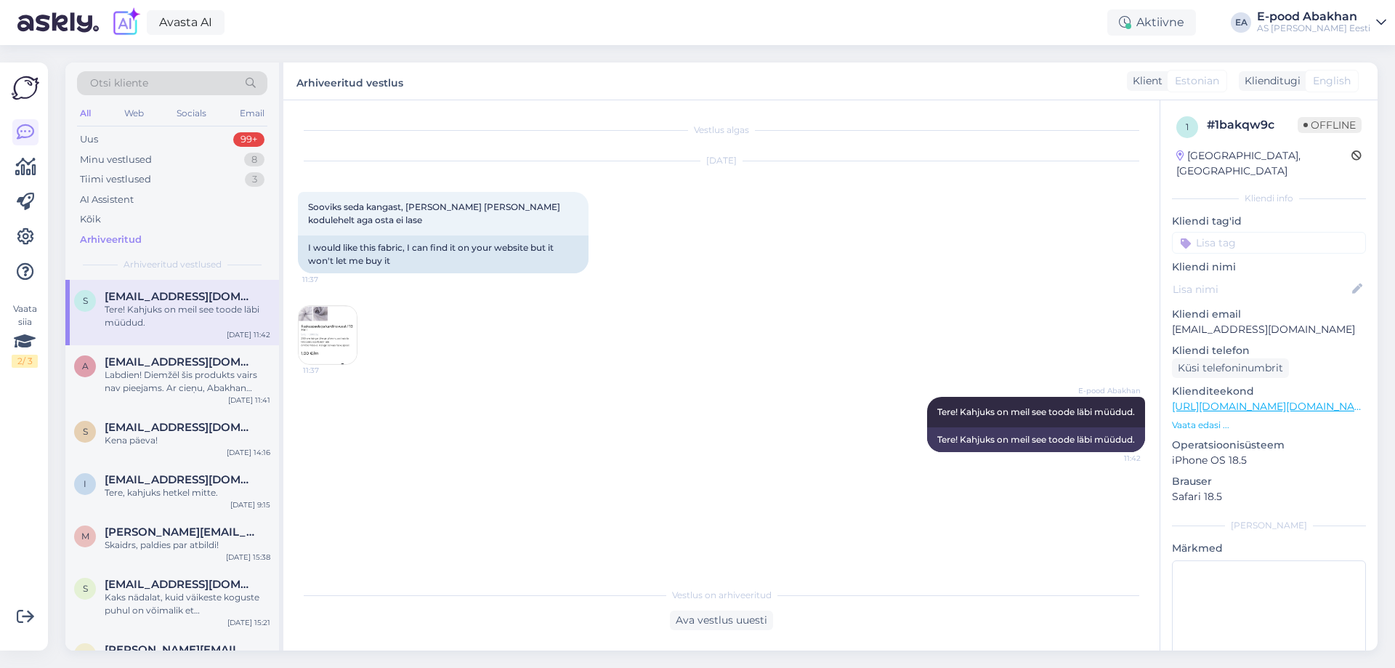
click at [347, 339] on img at bounding box center [328, 335] width 58 height 58
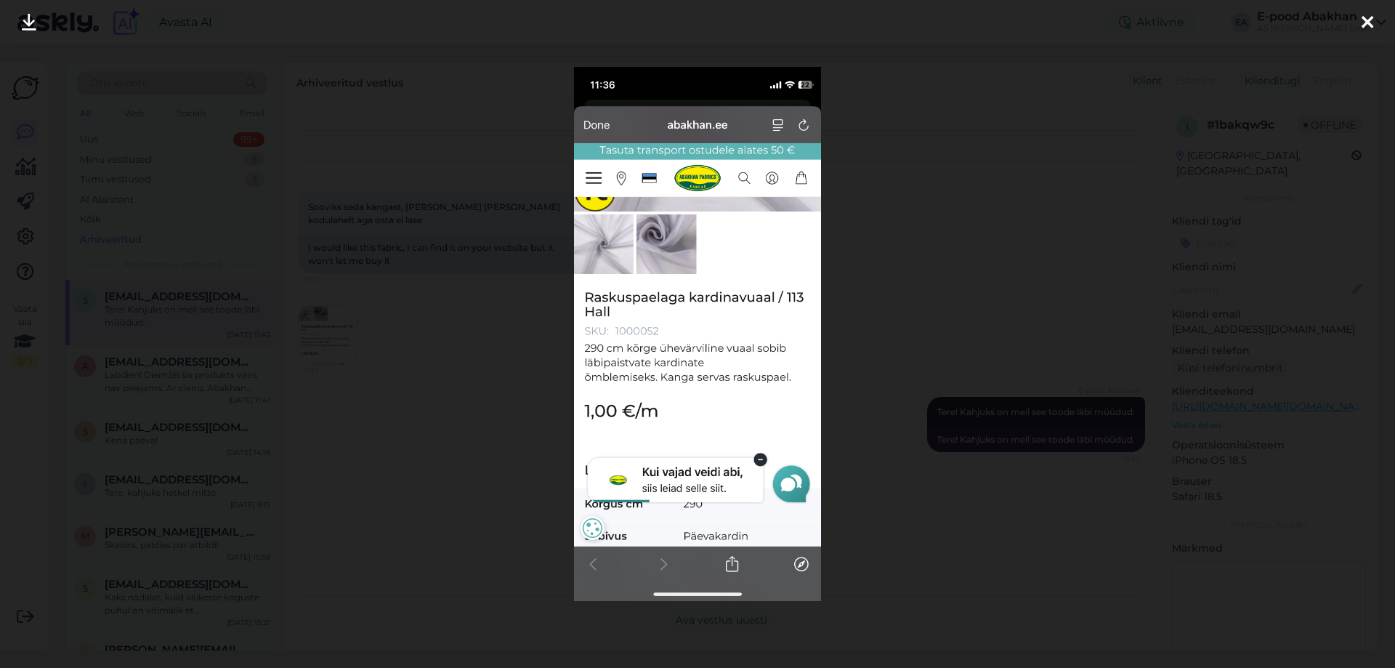
click at [445, 322] on div at bounding box center [697, 334] width 1395 height 668
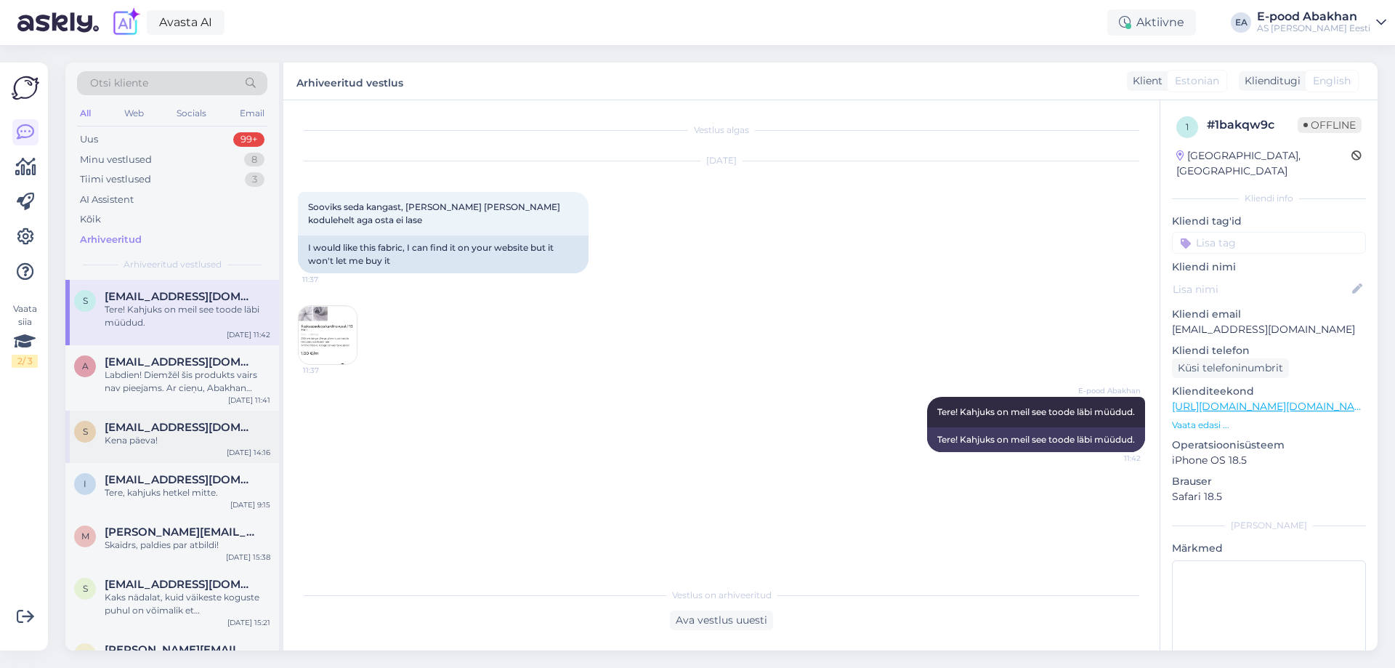
click at [203, 439] on div "Kena päeva!" at bounding box center [188, 440] width 166 height 13
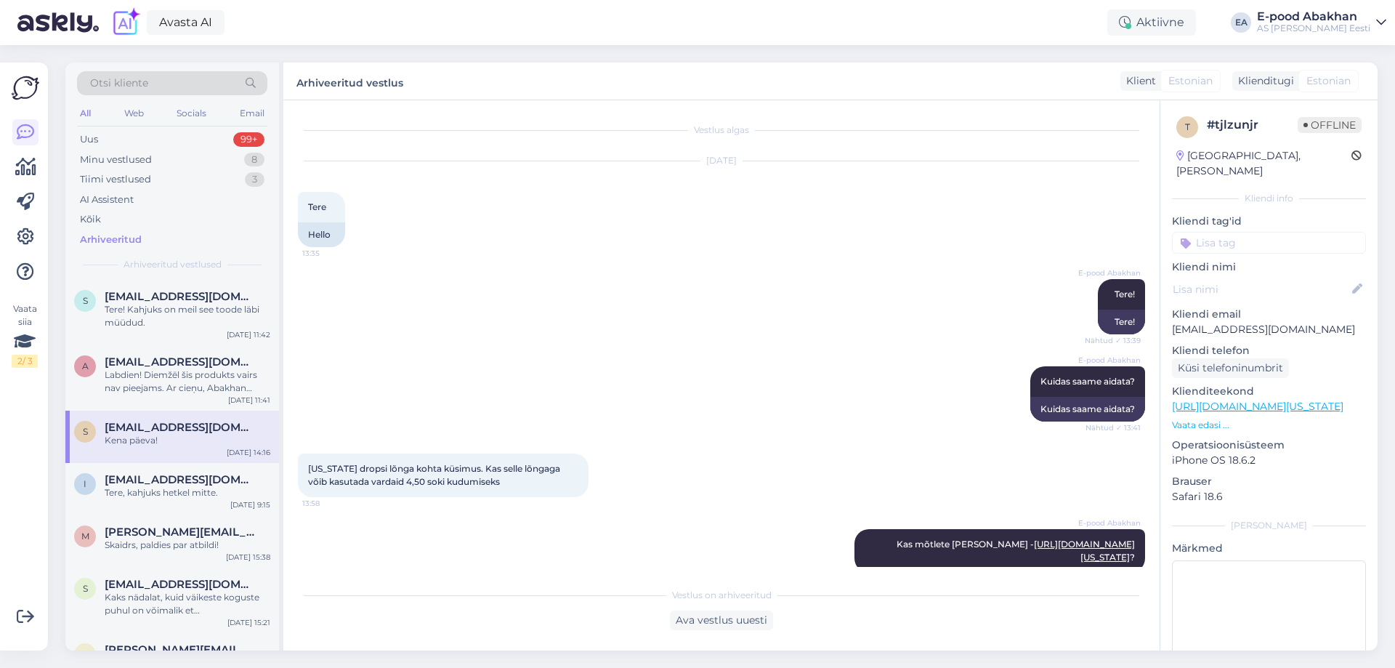
scroll to position [724, 0]
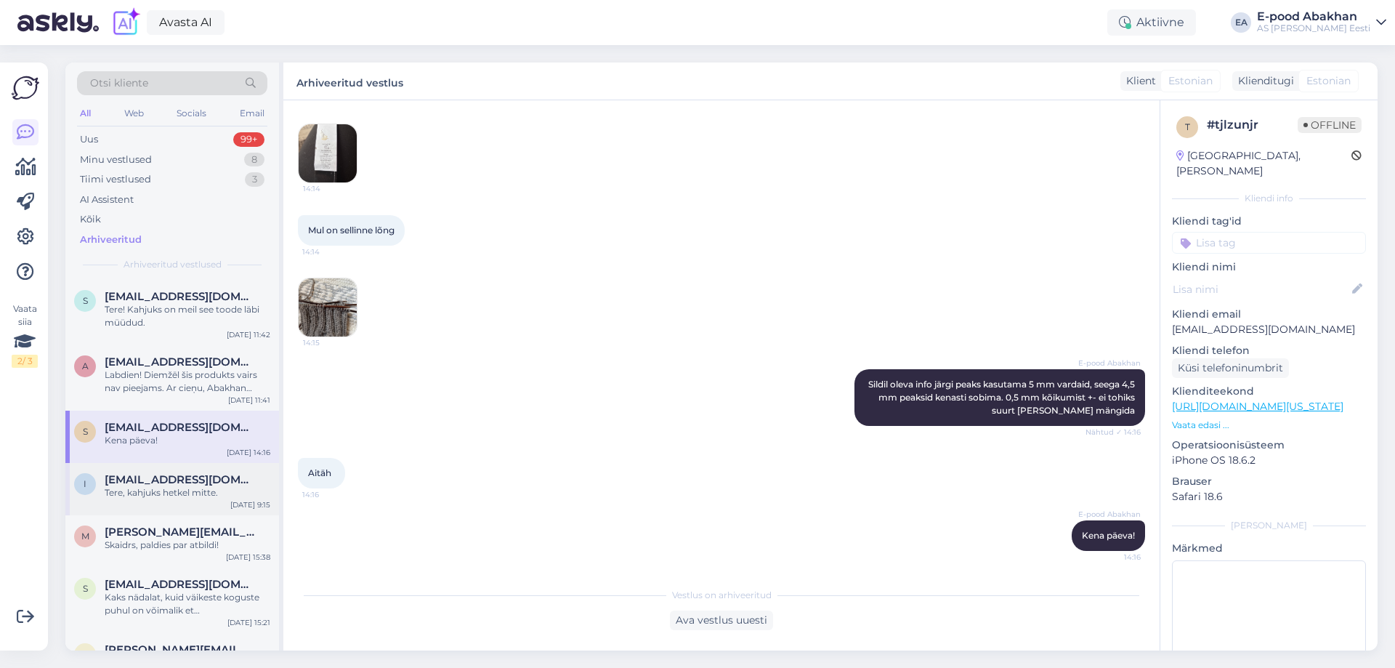
click at [210, 488] on div "Tere, kahjuks hetkel mitte." at bounding box center [188, 492] width 166 height 13
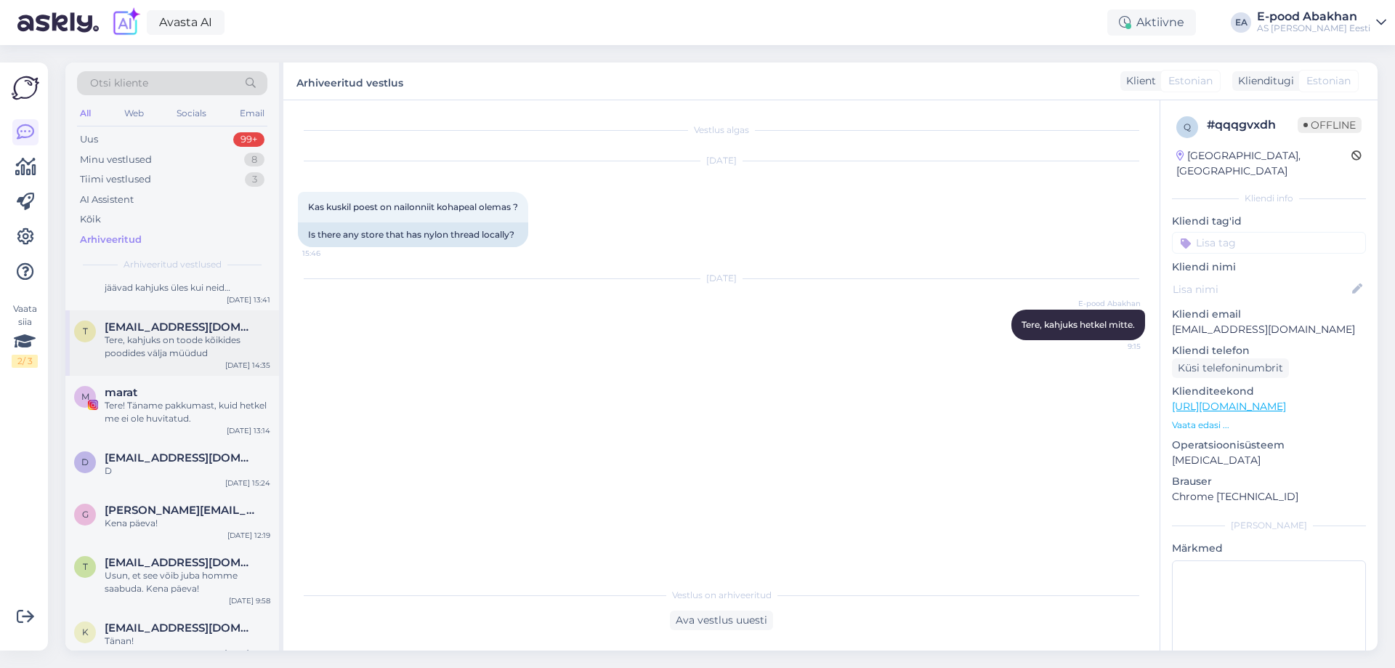
scroll to position [654, 0]
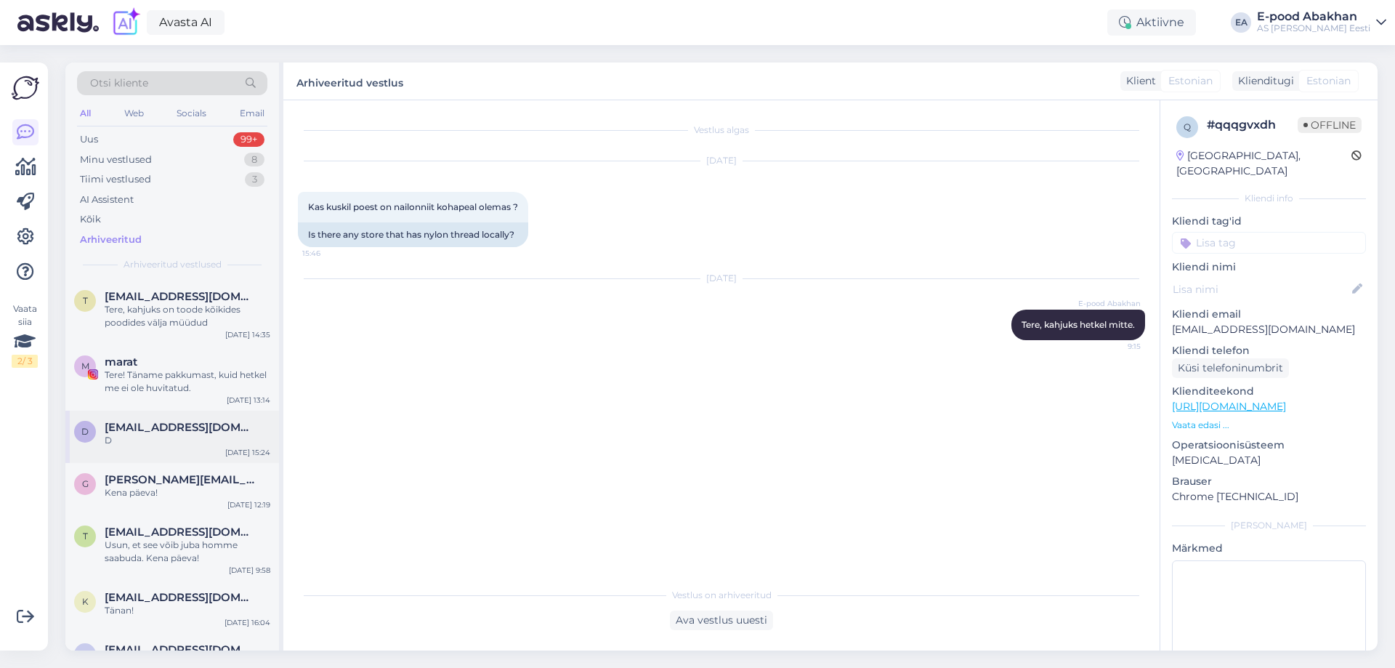
click at [203, 445] on div "D" at bounding box center [188, 440] width 166 height 13
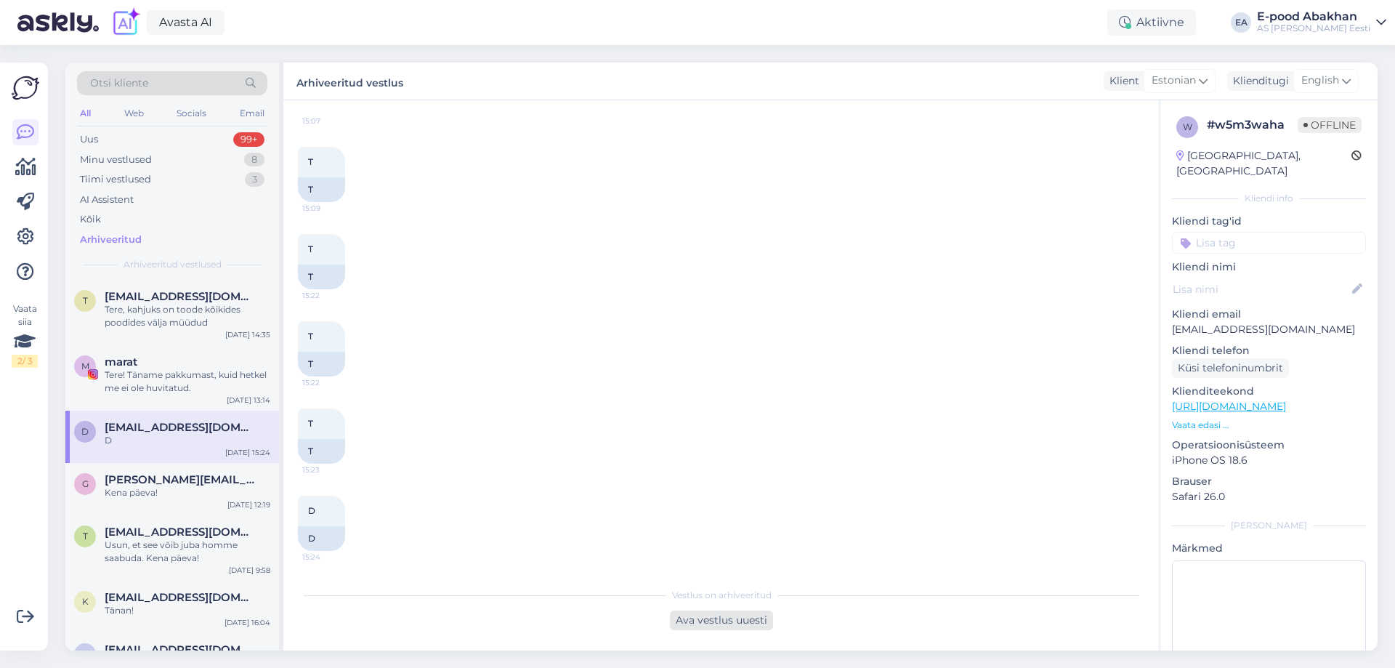
click at [715, 624] on div "Ava vestlus uuesti" at bounding box center [721, 620] width 103 height 20
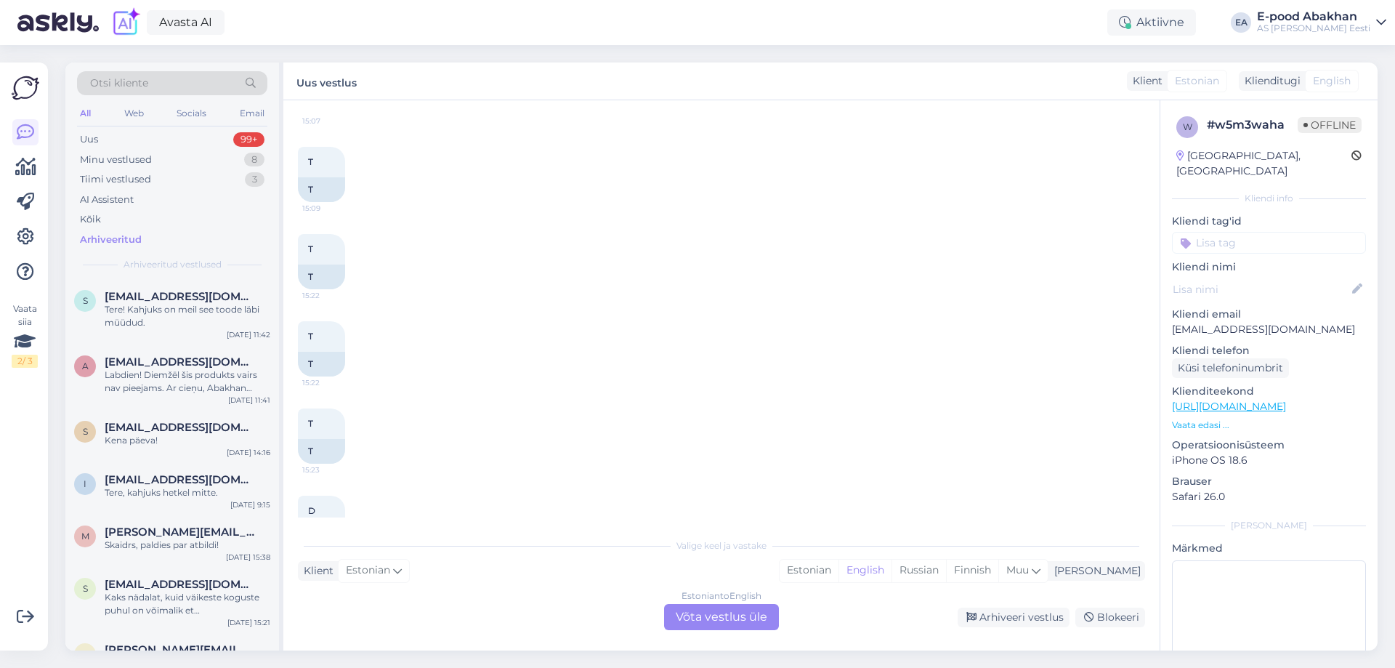
click at [691, 621] on div "Estonian to English Võta vestlus üle" at bounding box center [721, 617] width 115 height 26
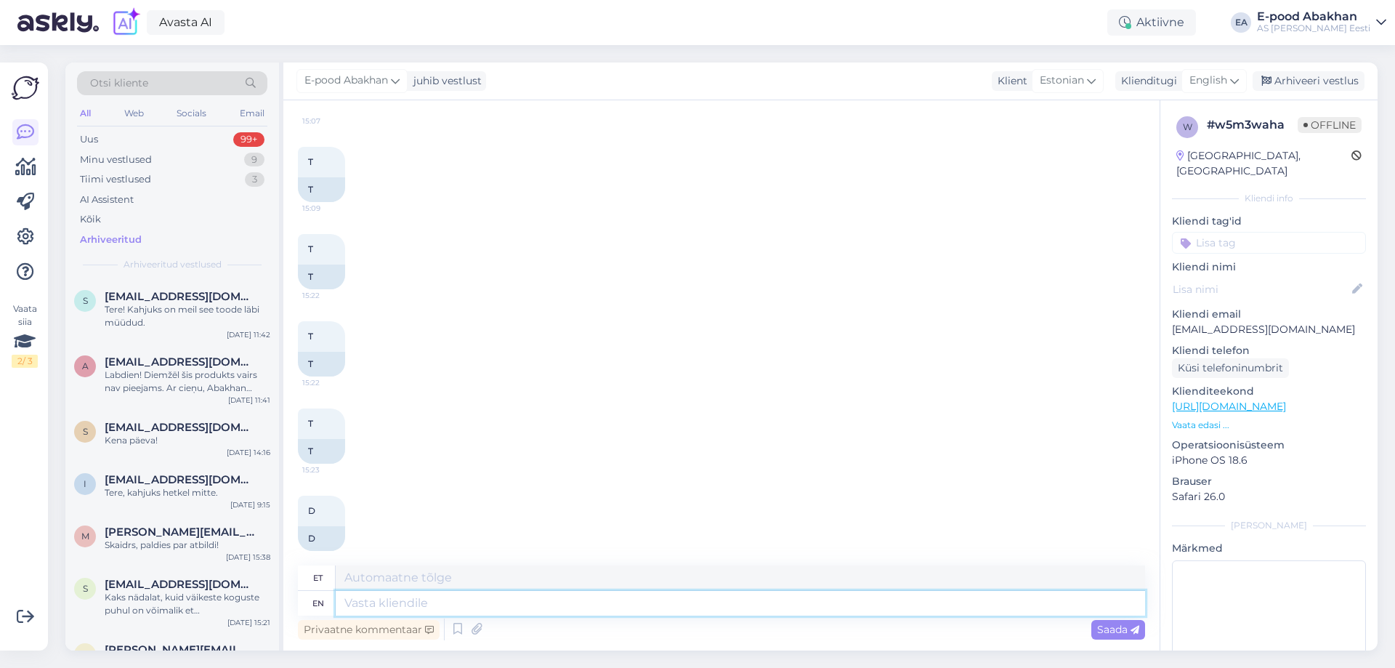
click at [531, 604] on textarea at bounding box center [740, 603] width 809 height 25
type textarea "55"
click at [1113, 633] on span "Saada" at bounding box center [1118, 629] width 42 height 13
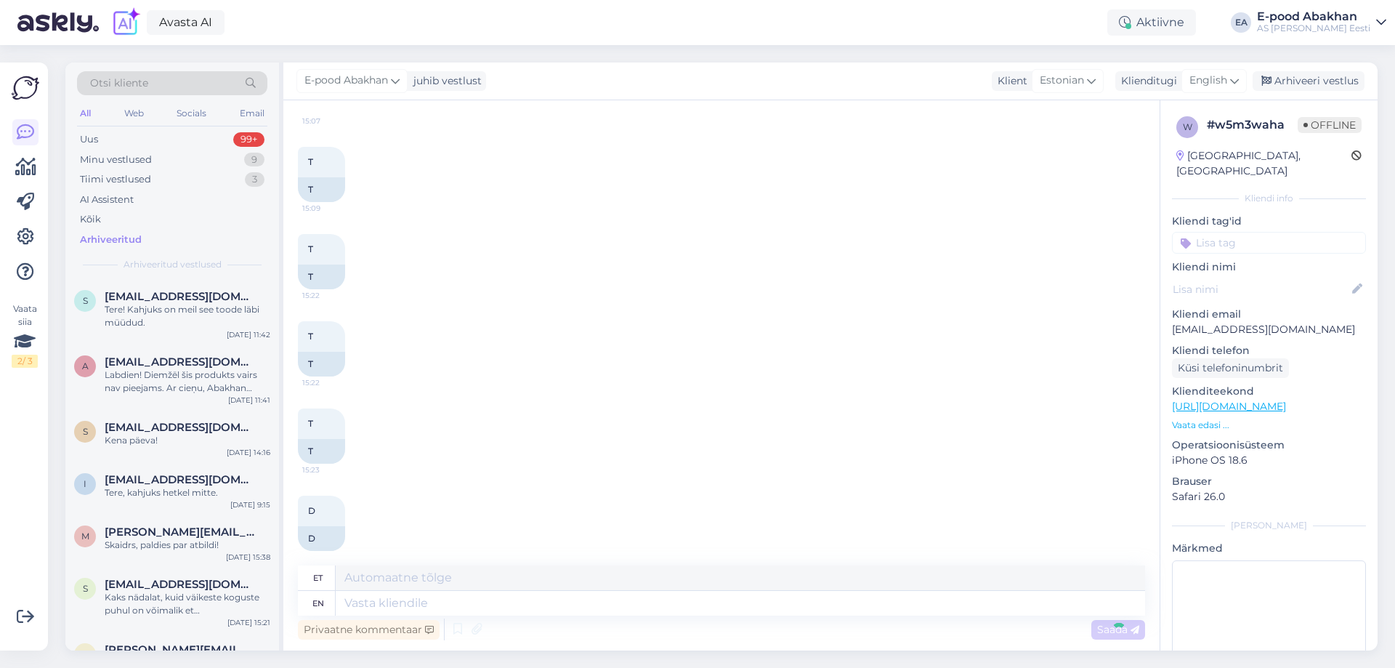
scroll to position [264, 0]
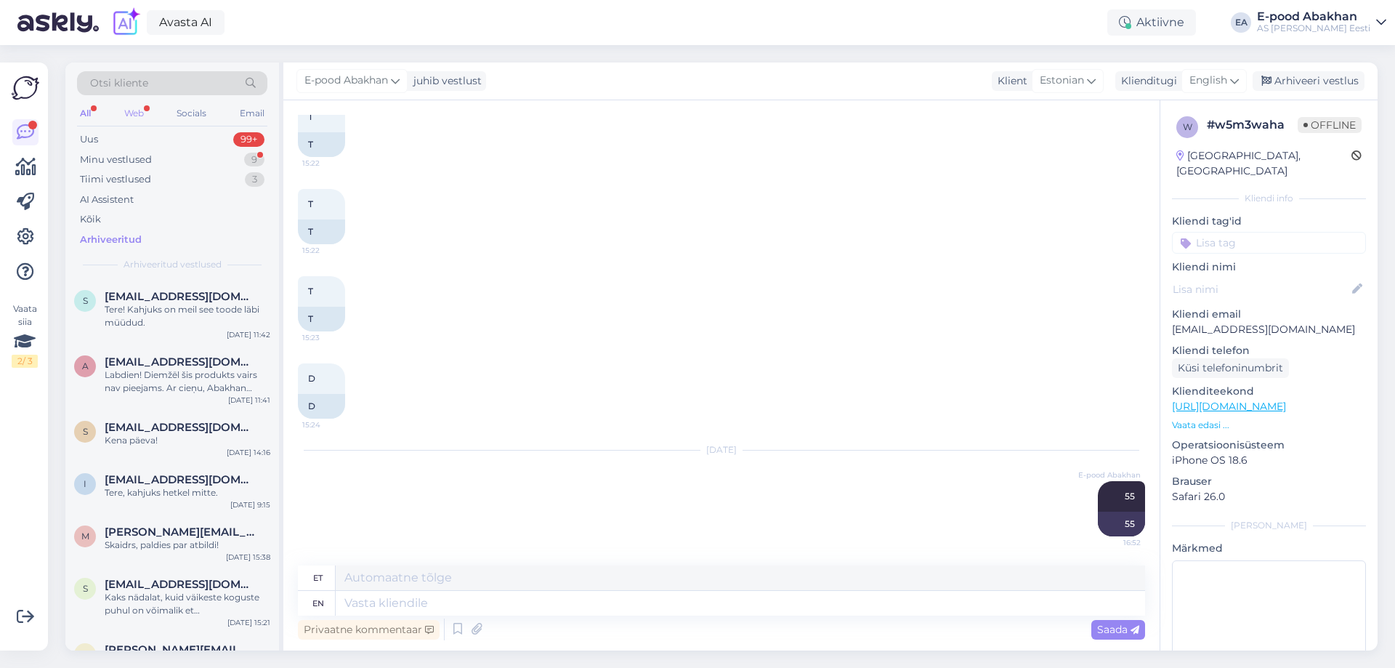
click at [132, 113] on div "Web" at bounding box center [133, 113] width 25 height 19
click at [84, 114] on div "All" at bounding box center [85, 113] width 17 height 19
click at [198, 161] on div "Minu vestlused 9" at bounding box center [172, 160] width 190 height 20
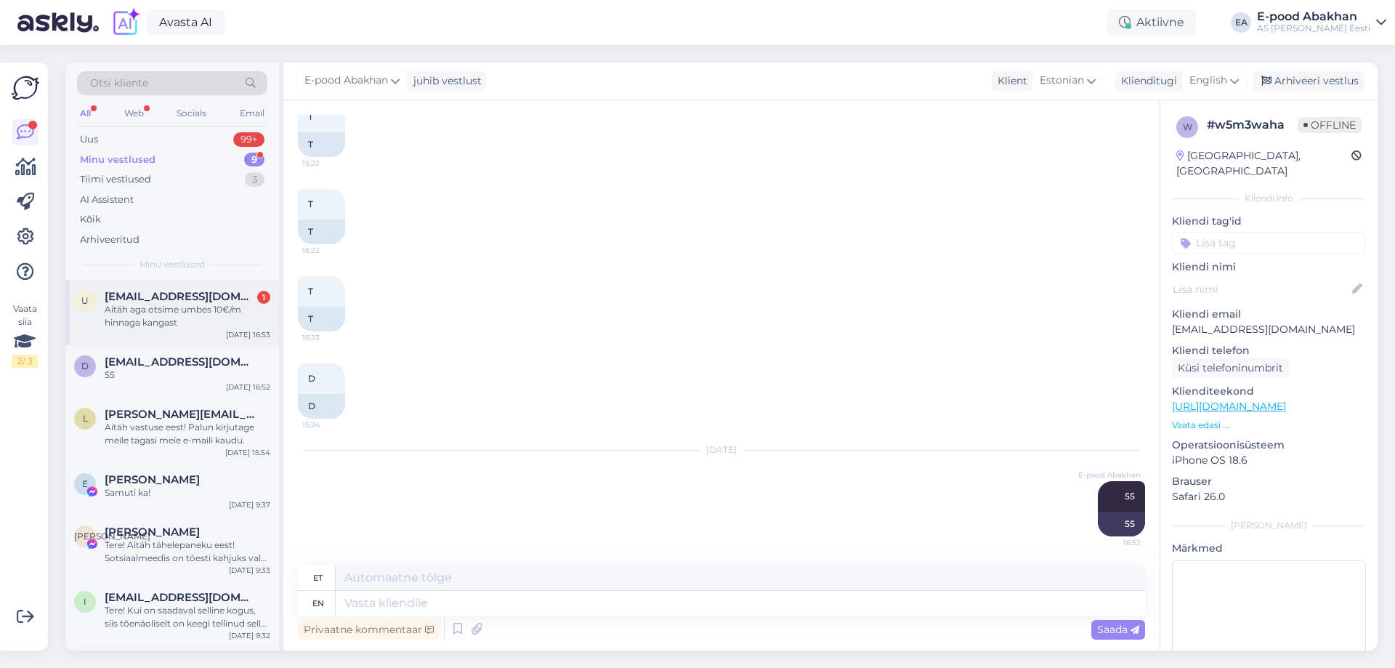
click at [215, 330] on div "U [EMAIL_ADDRESS][DOMAIN_NAME] 1 Aitäh aga otsime umbes 10€/m hinnaga kangast […" at bounding box center [172, 312] width 214 height 65
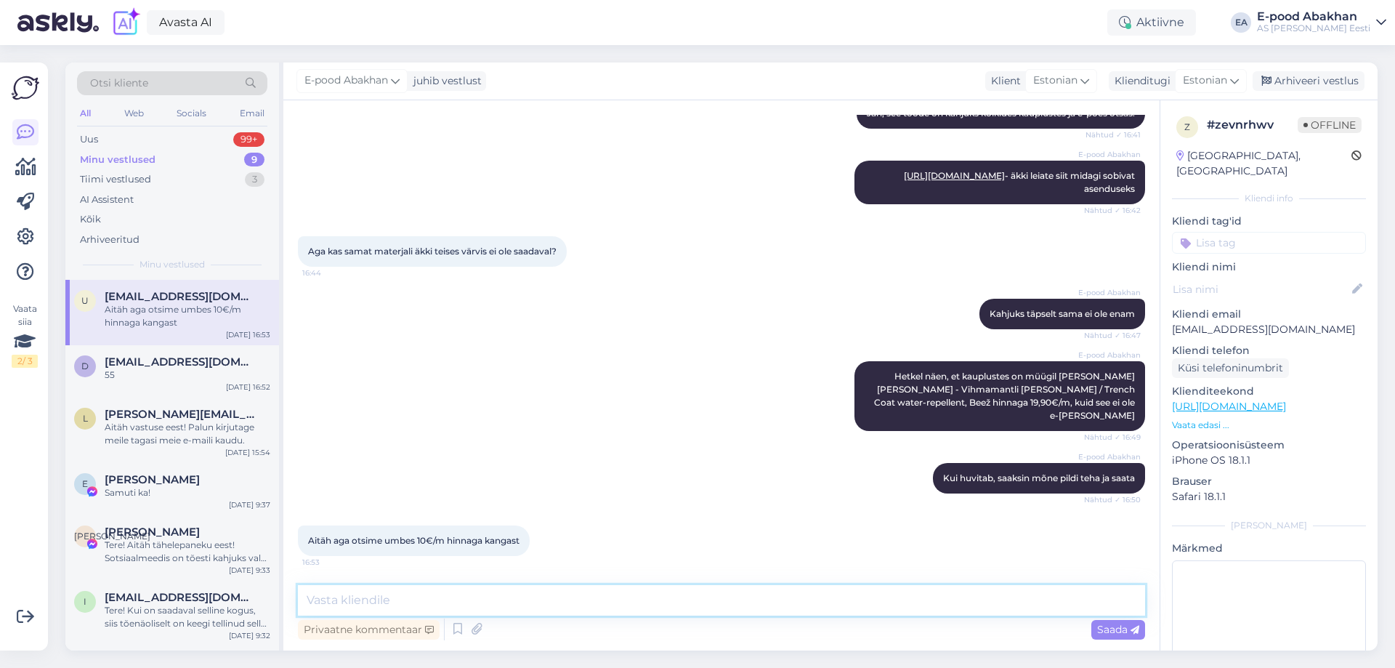
click at [533, 608] on textarea at bounding box center [721, 600] width 847 height 31
click at [157, 135] on div "Uus 99+" at bounding box center [172, 139] width 190 height 20
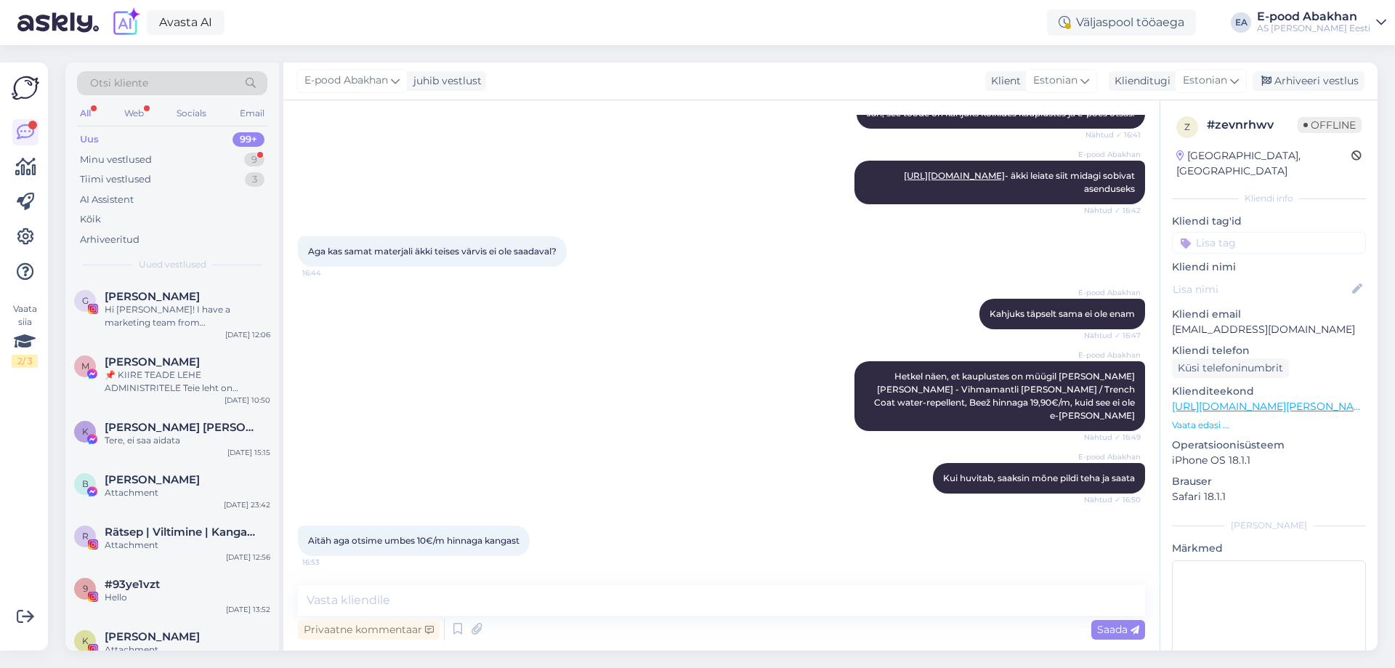
scroll to position [447, 0]
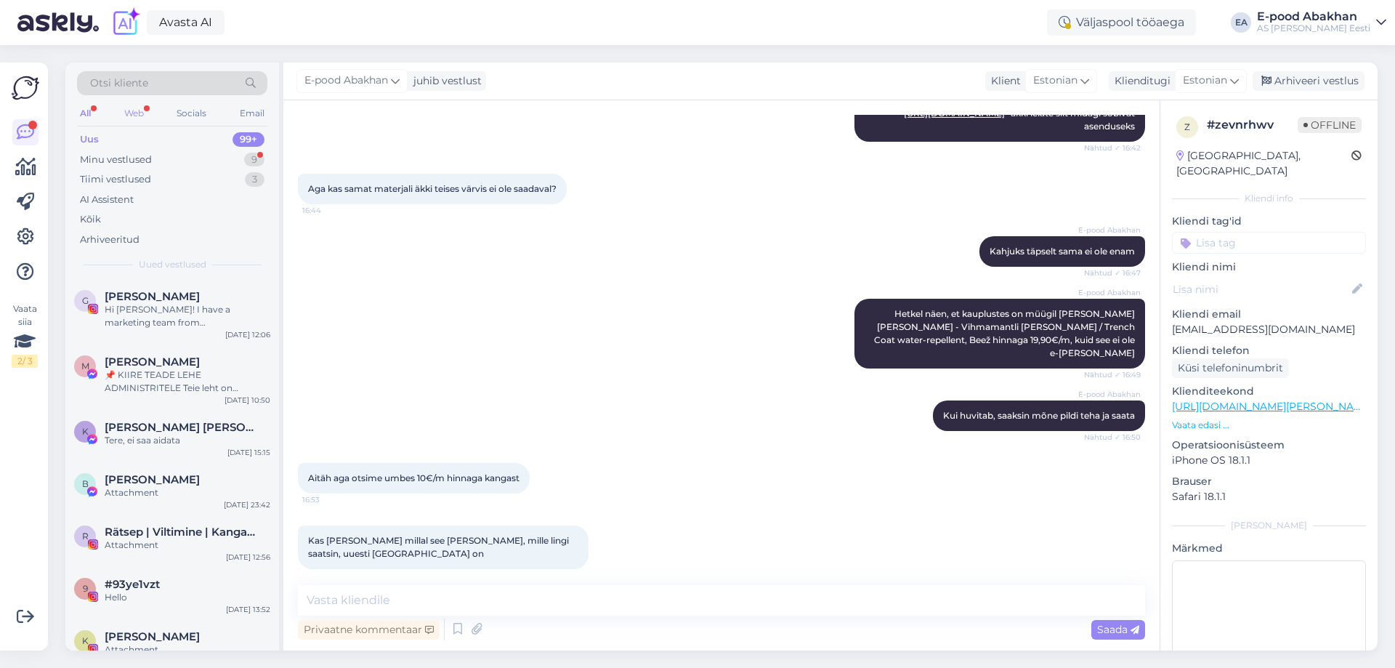
click at [142, 110] on div "Web" at bounding box center [133, 113] width 25 height 19
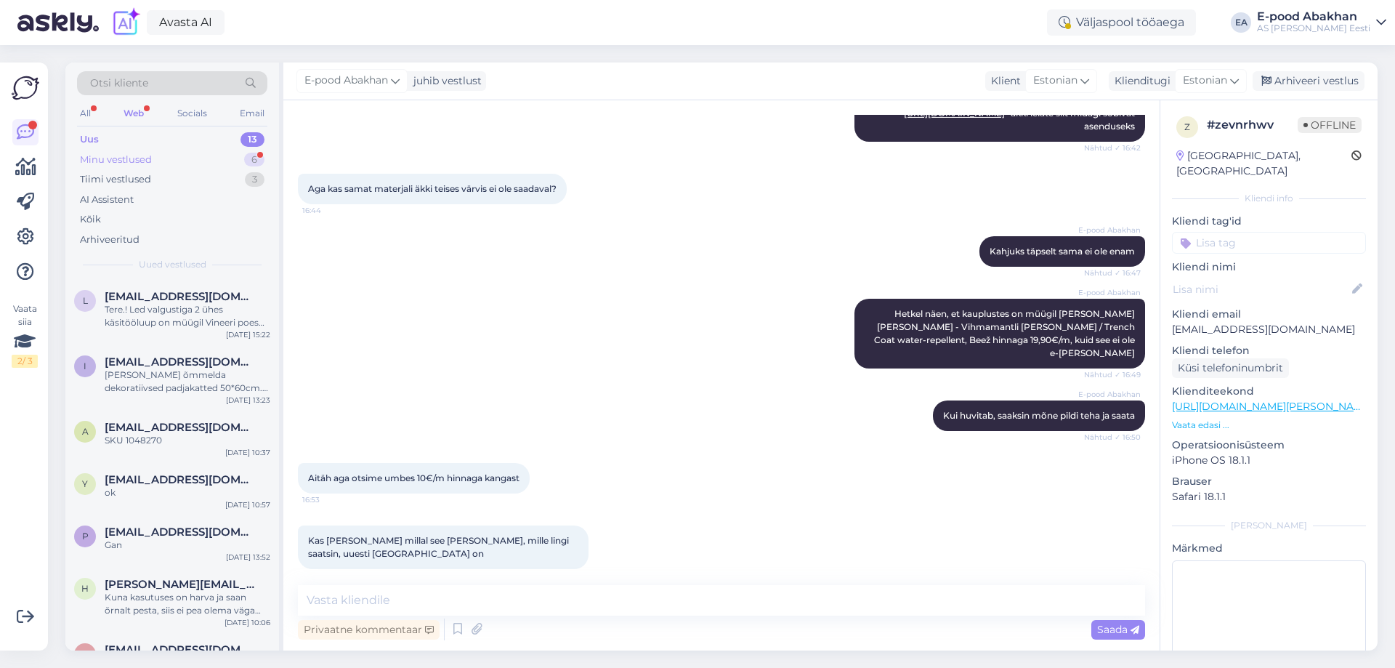
click at [162, 152] on div "Minu vestlused 6" at bounding box center [172, 160] width 190 height 20
